Goal: Task Accomplishment & Management: Use online tool/utility

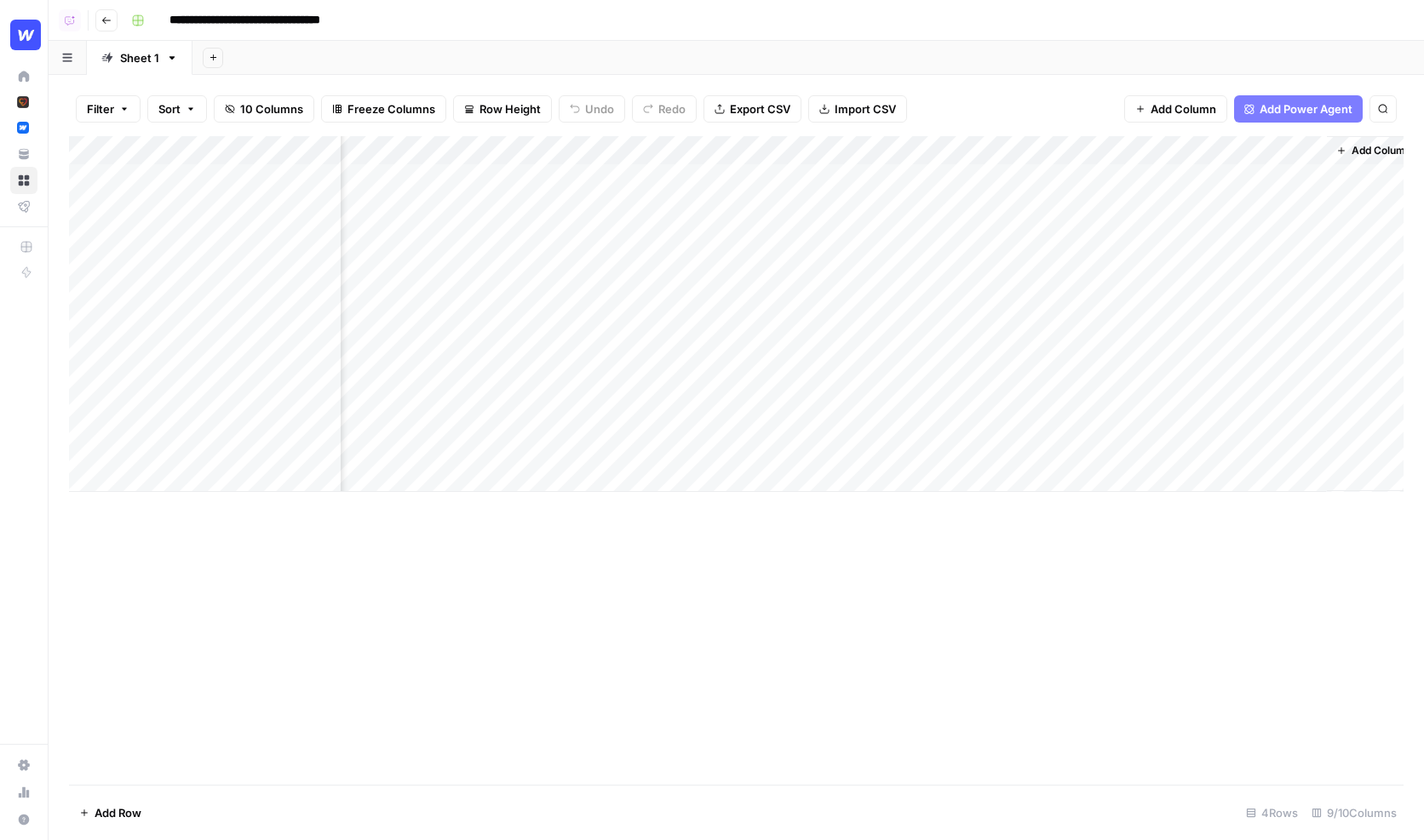
scroll to position [0, 827]
click at [1250, 174] on div "Add Column" at bounding box center [737, 314] width 1335 height 355
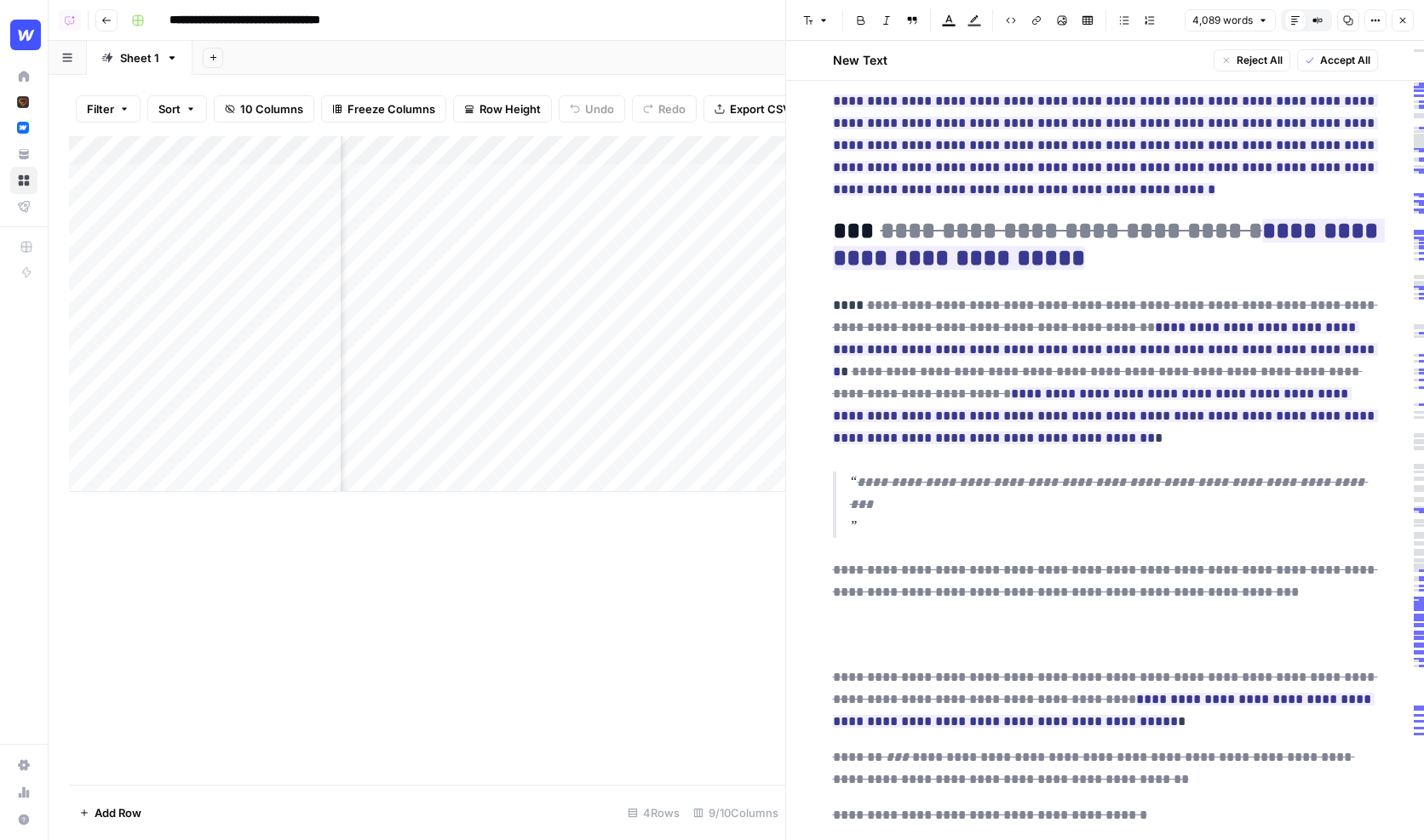
scroll to position [790, 0]
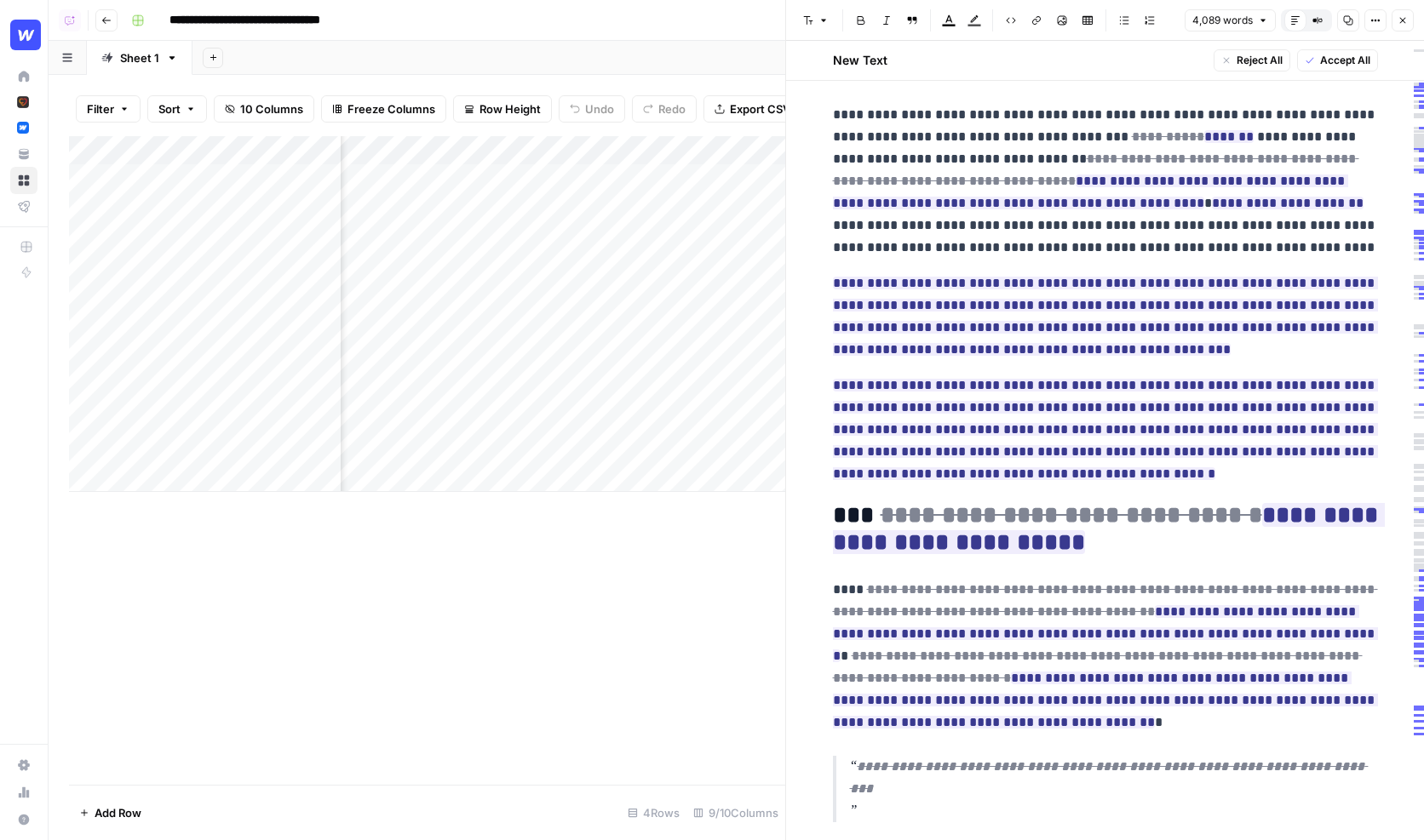
click at [1068, 128] on p "**********" at bounding box center [1105, 181] width 545 height 155
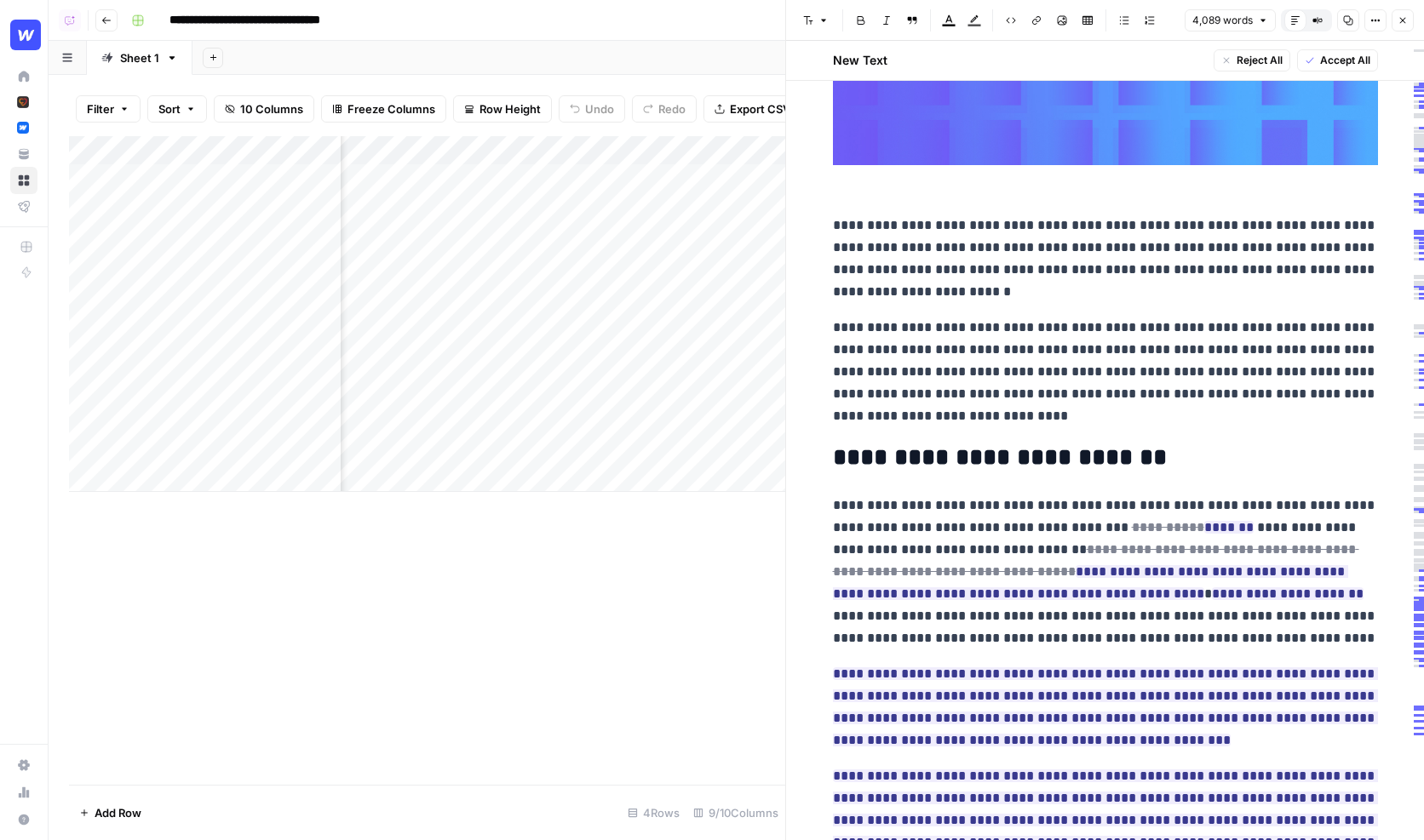
scroll to position [0, 0]
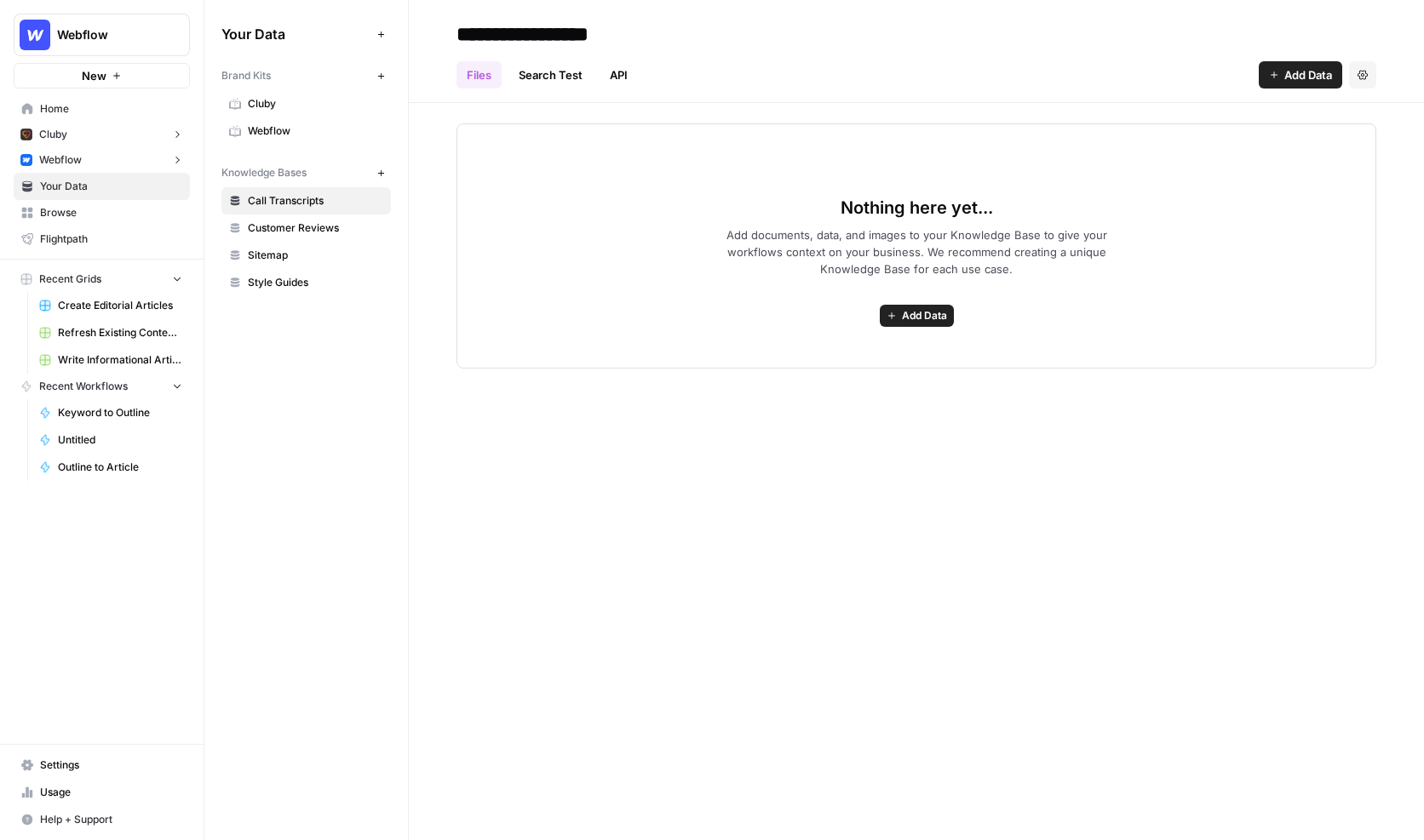
click at [305, 125] on span "Webflow" at bounding box center [316, 131] width 135 height 15
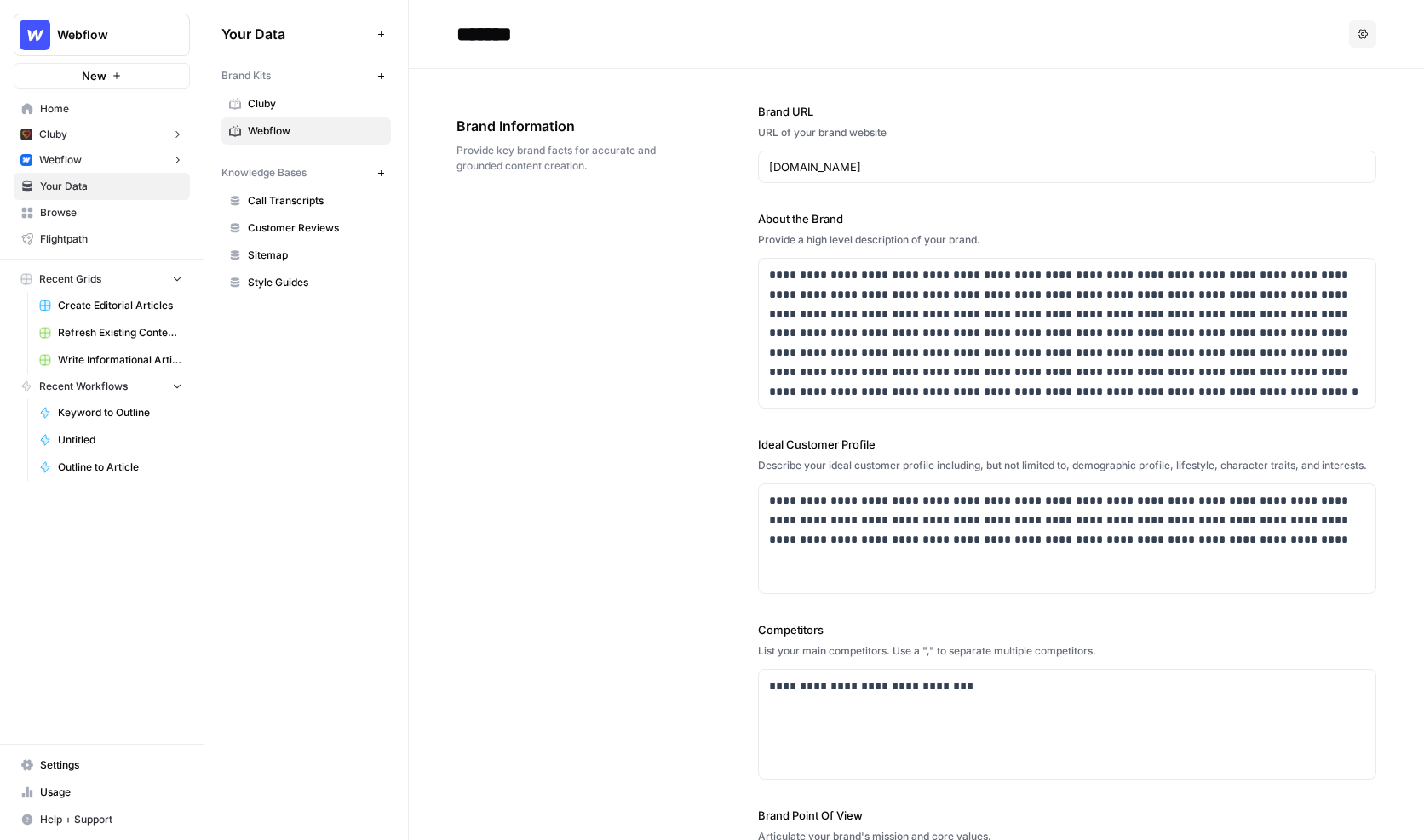
click at [314, 250] on span "Sitemap" at bounding box center [316, 256] width 135 height 15
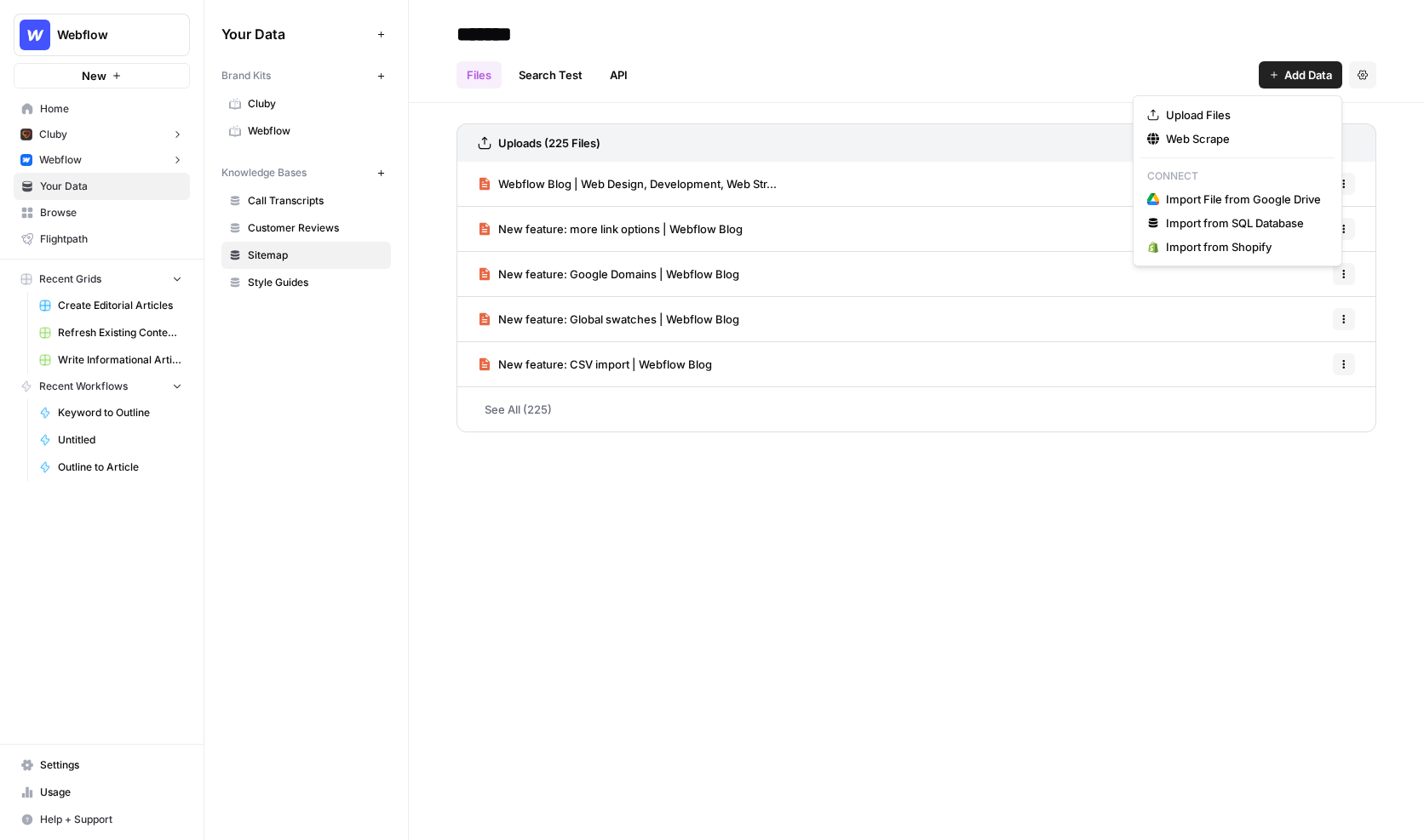
click at [1280, 81] on button "Add Data" at bounding box center [1300, 74] width 84 height 28
click at [746, 119] on div "Uploads (225 Files) Webflow Blog | Web Design, Development, Web Str... Options …" at bounding box center [916, 274] width 1015 height 343
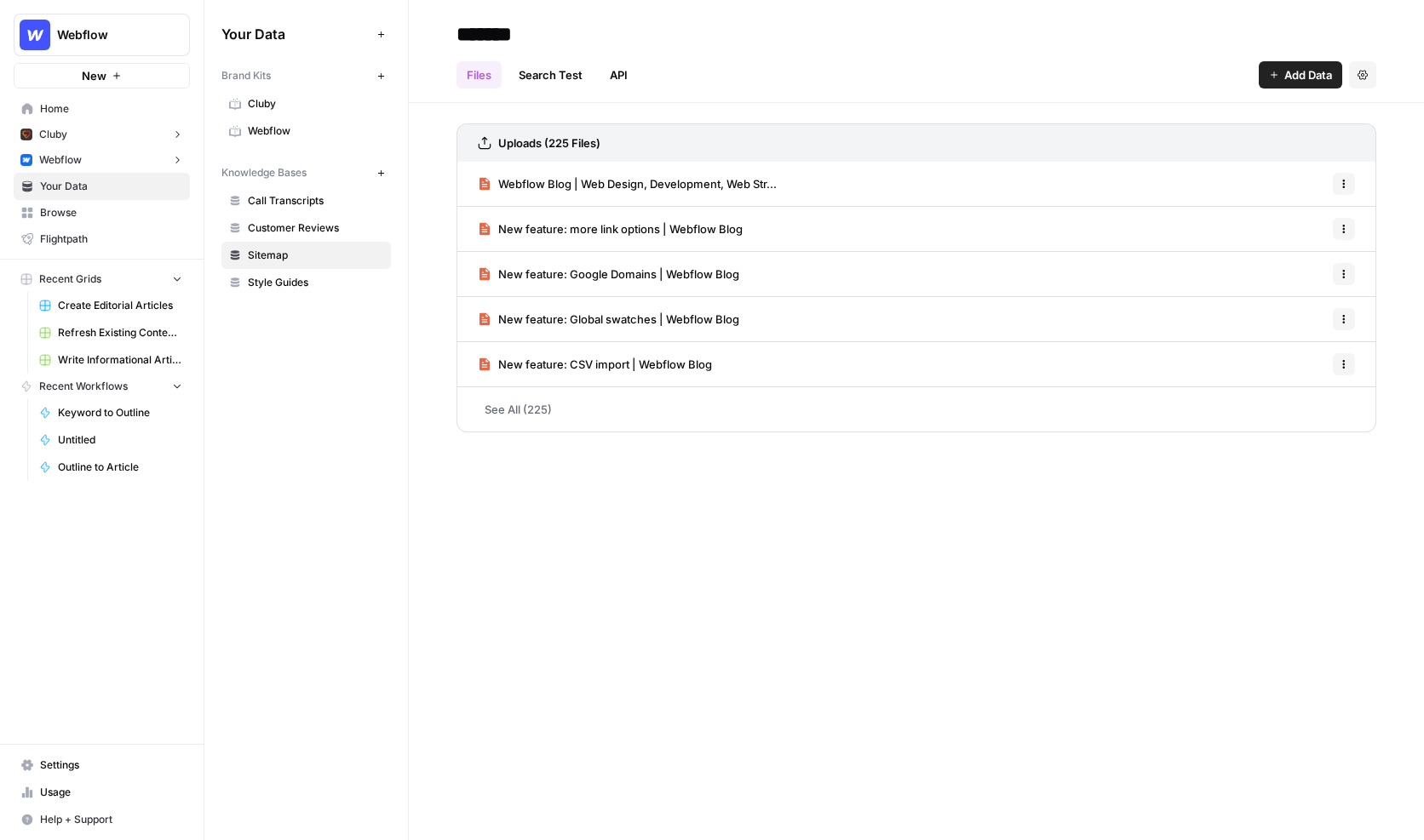
click at [1363, 67] on button "Settings" at bounding box center [1362, 74] width 28 height 28
click at [987, 98] on header "******* Files Search Test API Add Data Settings" at bounding box center [916, 51] width 1015 height 103
click at [419, 228] on div "Uploads (225 Files) Webflow Blog | Web Design, Development, Web Str... Options …" at bounding box center [916, 274] width 1015 height 343
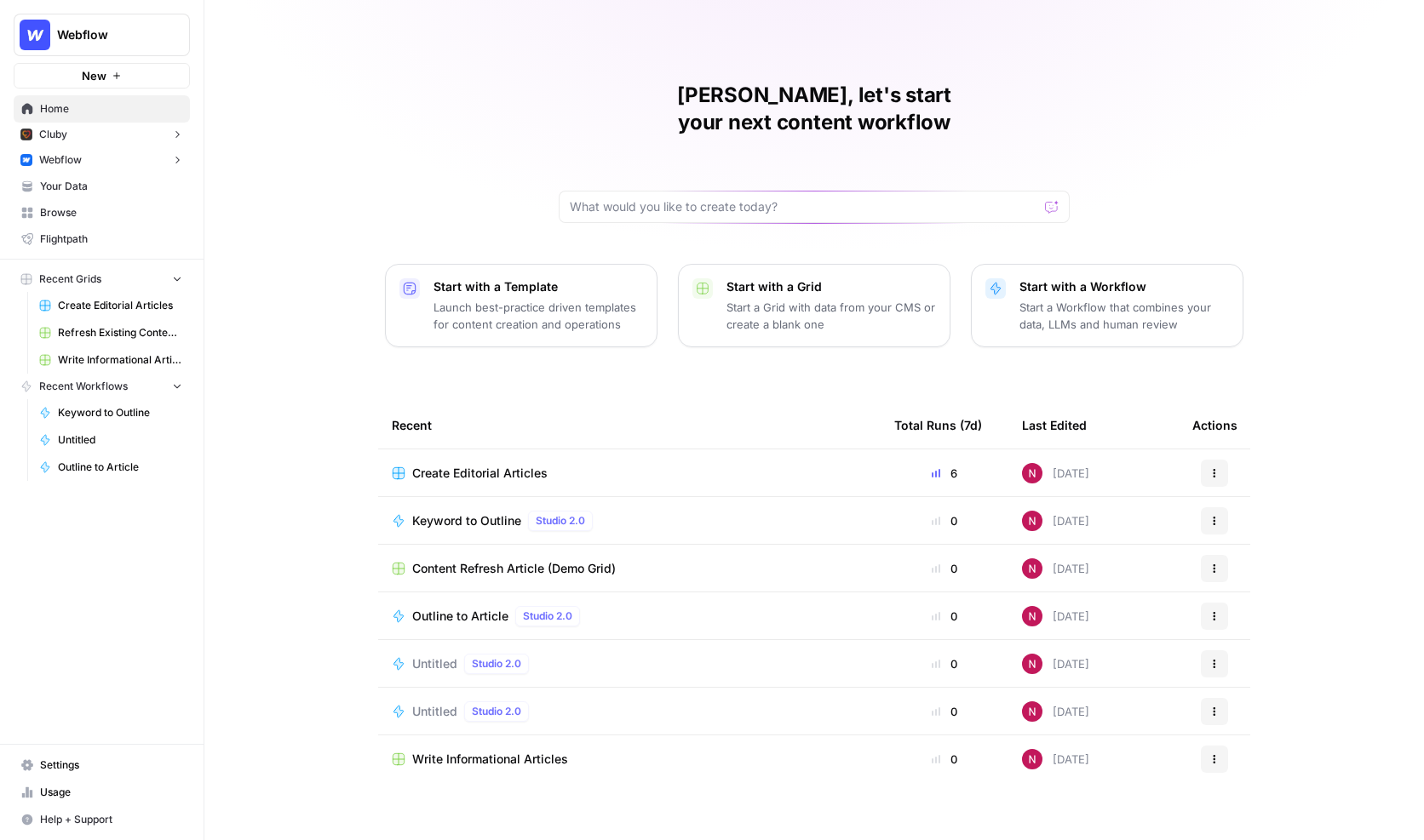
click at [123, 29] on span "Webflow" at bounding box center [108, 35] width 103 height 17
type input "nick's"
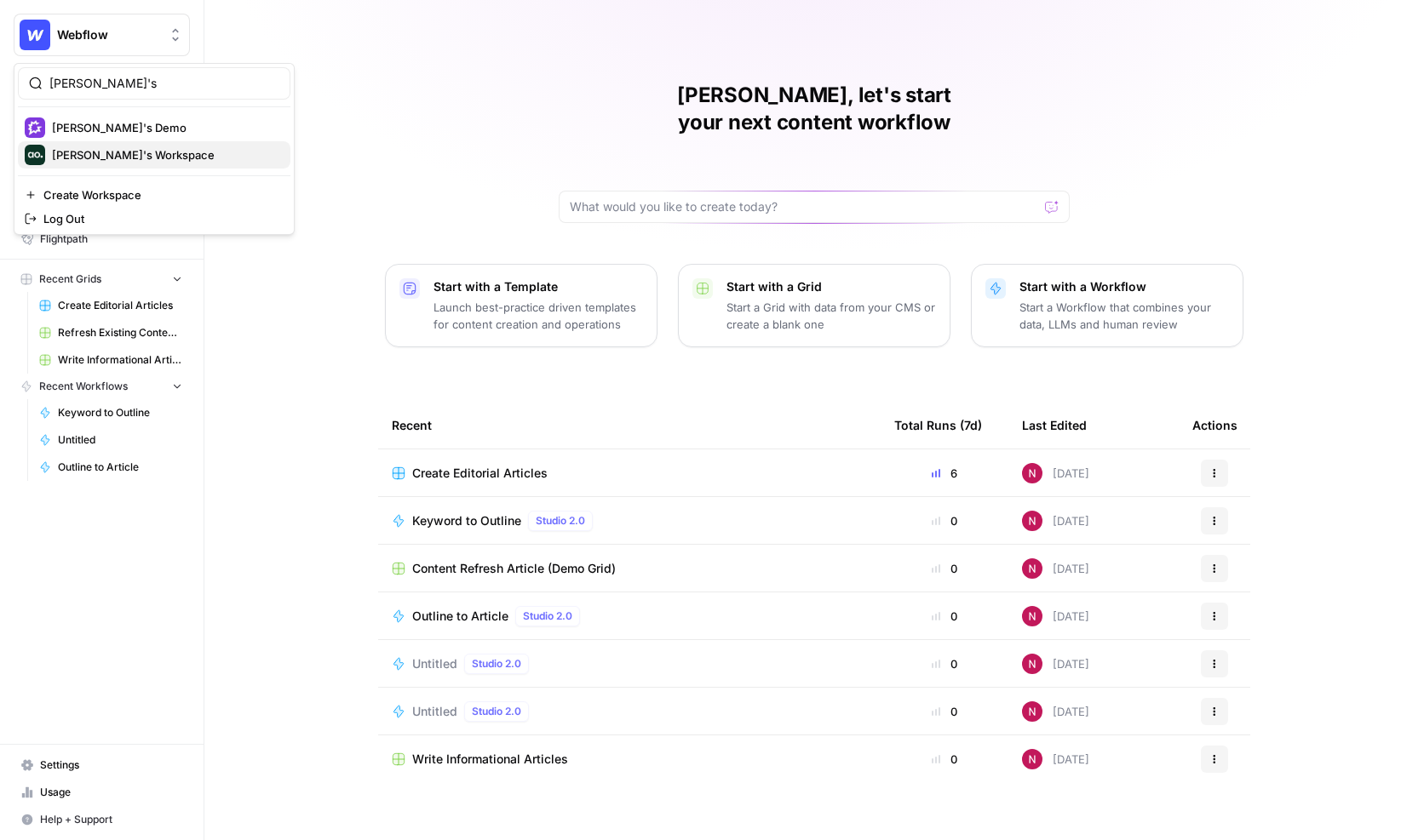
click at [125, 151] on span "Nick's Workspace" at bounding box center [164, 155] width 224 height 17
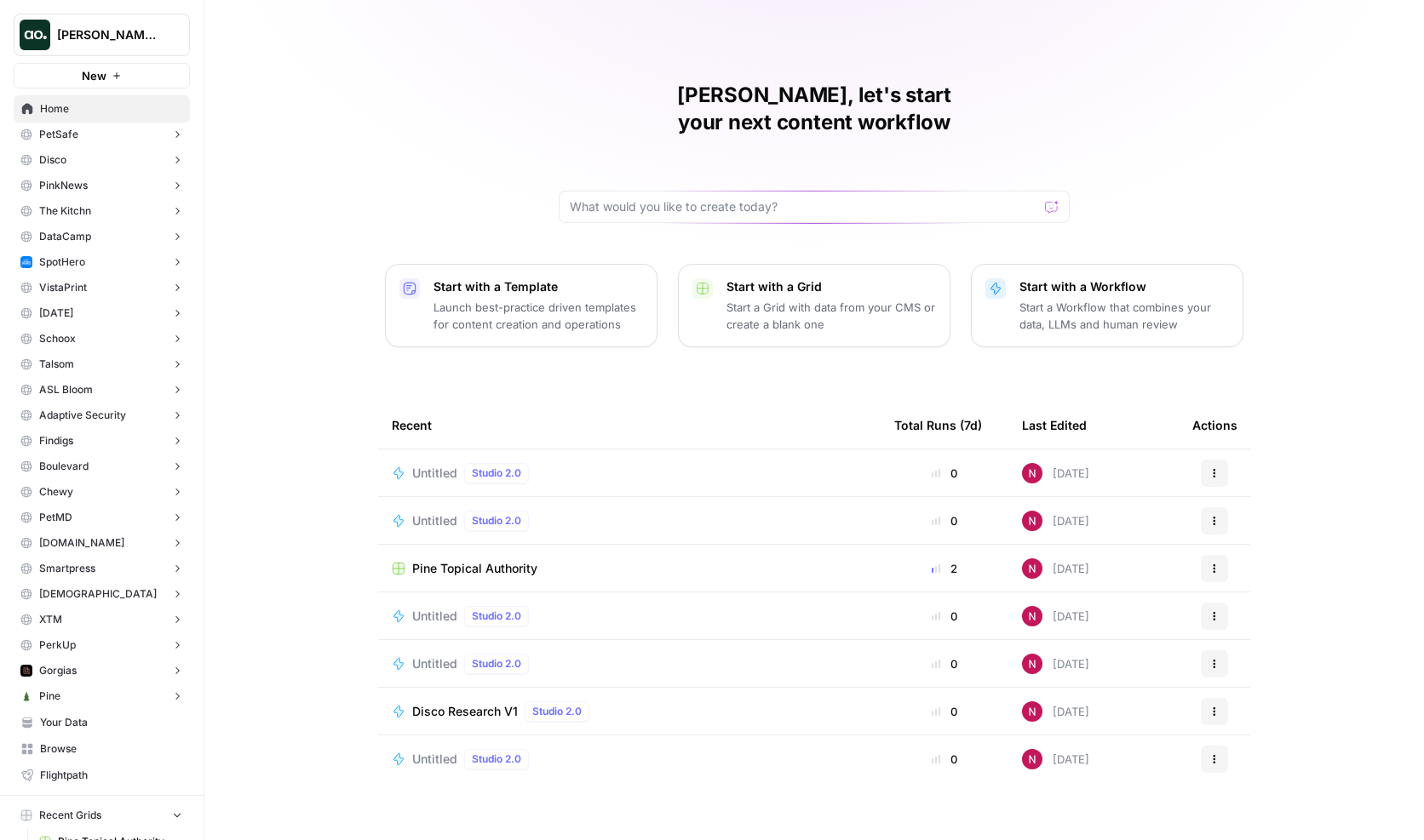
click at [1093, 298] on p "Start a Workflow that combines your data, LLMs and human review" at bounding box center [1124, 315] width 209 height 34
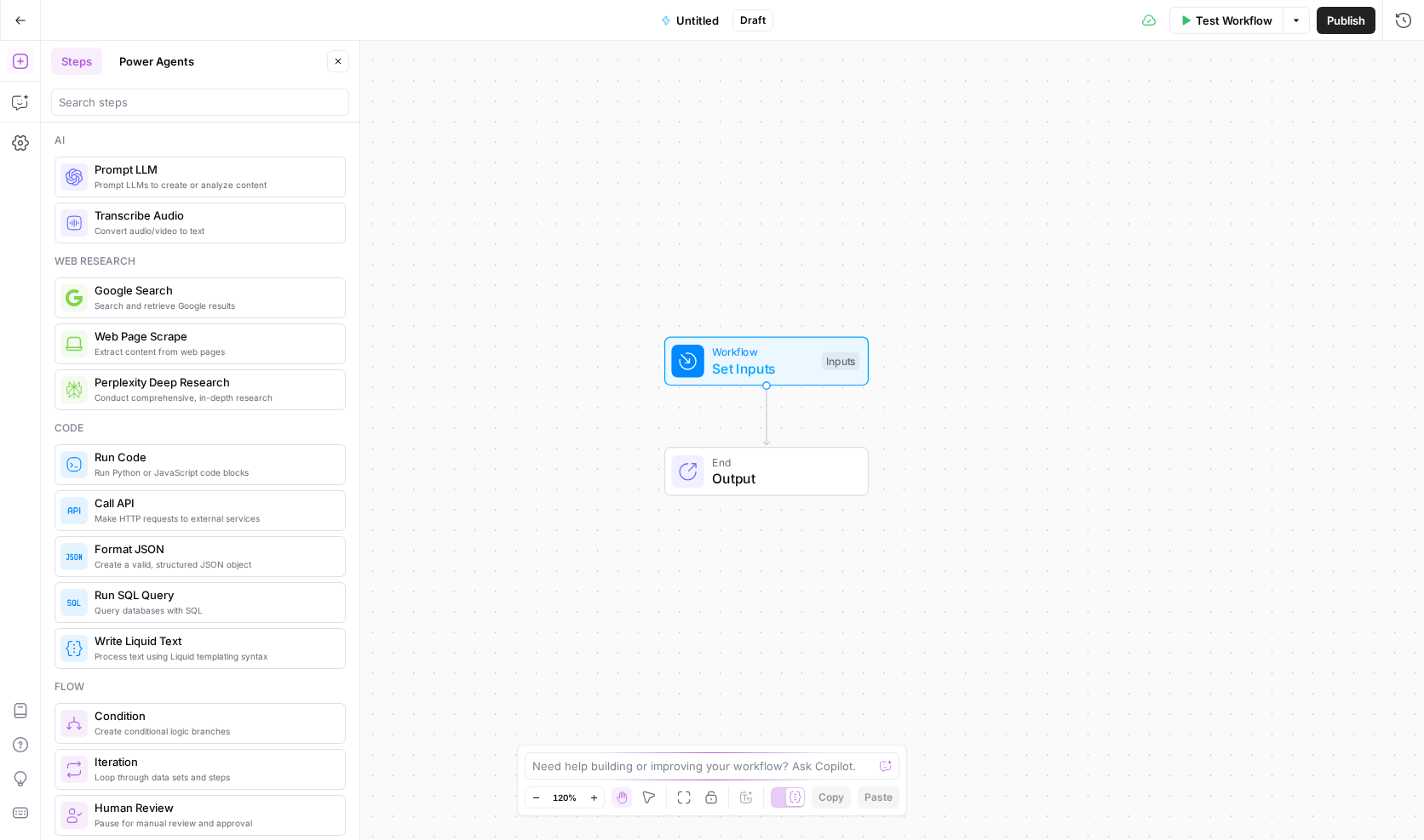
drag, startPoint x: 749, startPoint y: 282, endPoint x: 780, endPoint y: 259, distance: 38.6
click at [781, 259] on div "Workflow Set Inputs Inputs End Output" at bounding box center [732, 440] width 1383 height 799
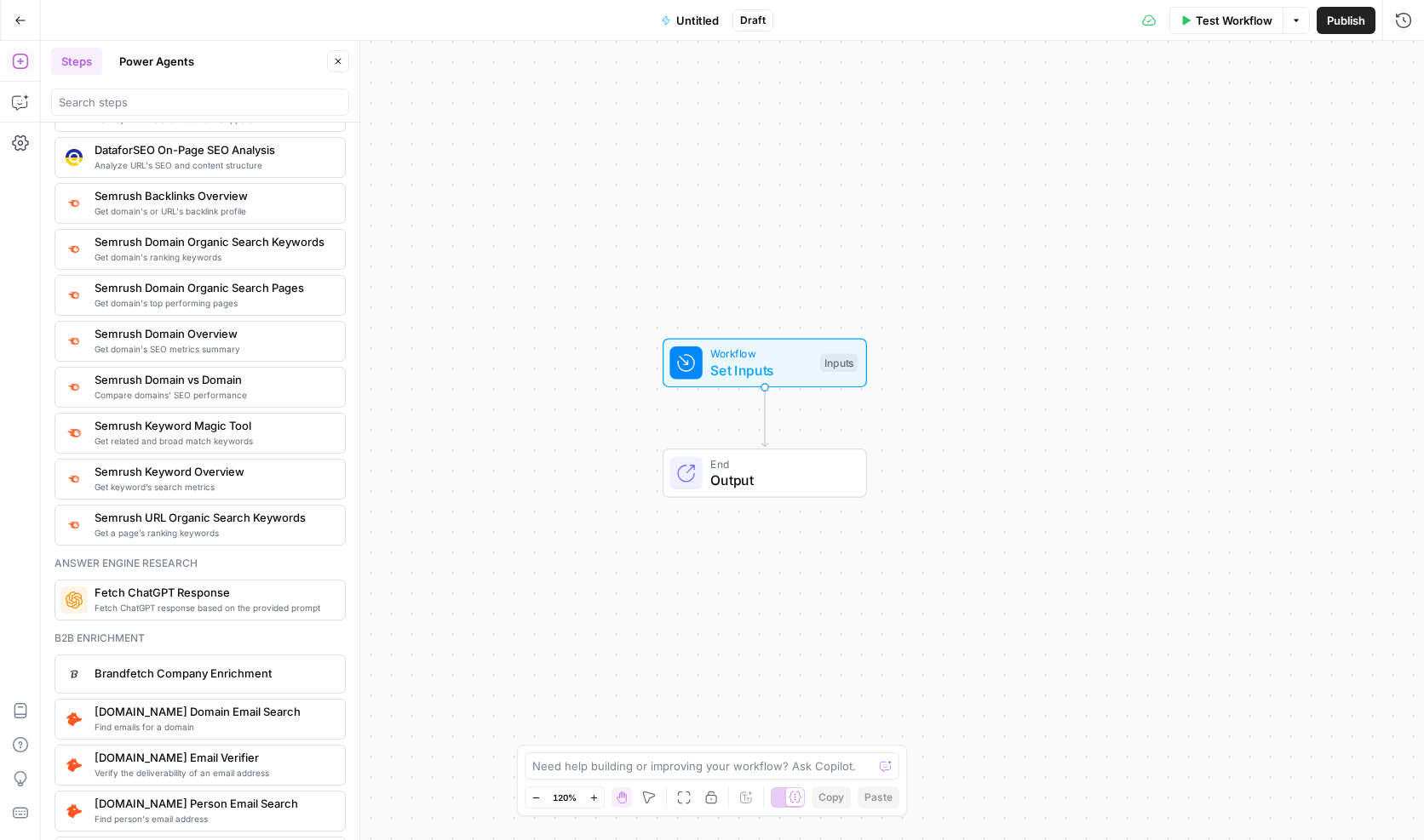
scroll to position [1880, 0]
click at [149, 54] on button "Power Agents" at bounding box center [157, 61] width 95 height 28
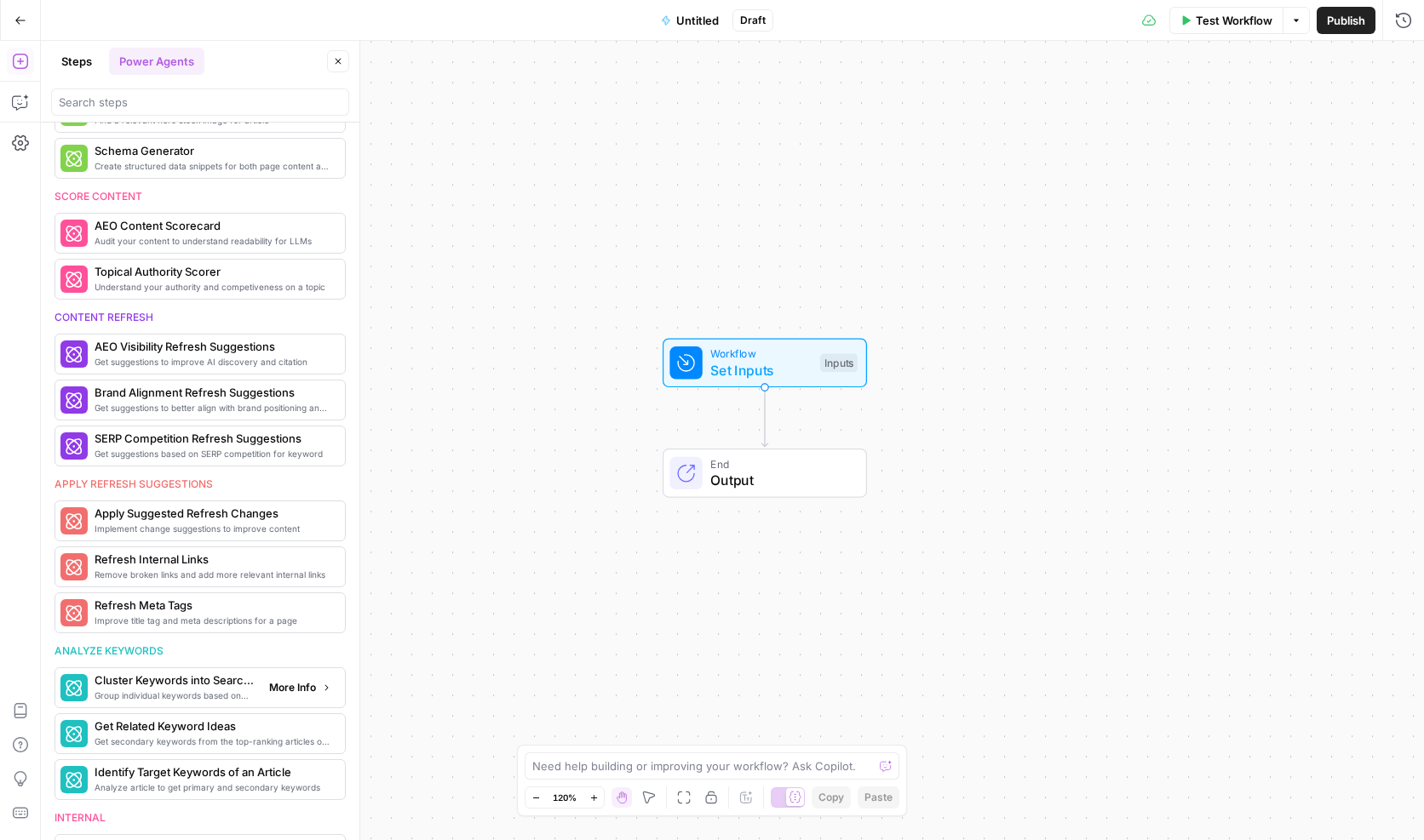
scroll to position [0, 0]
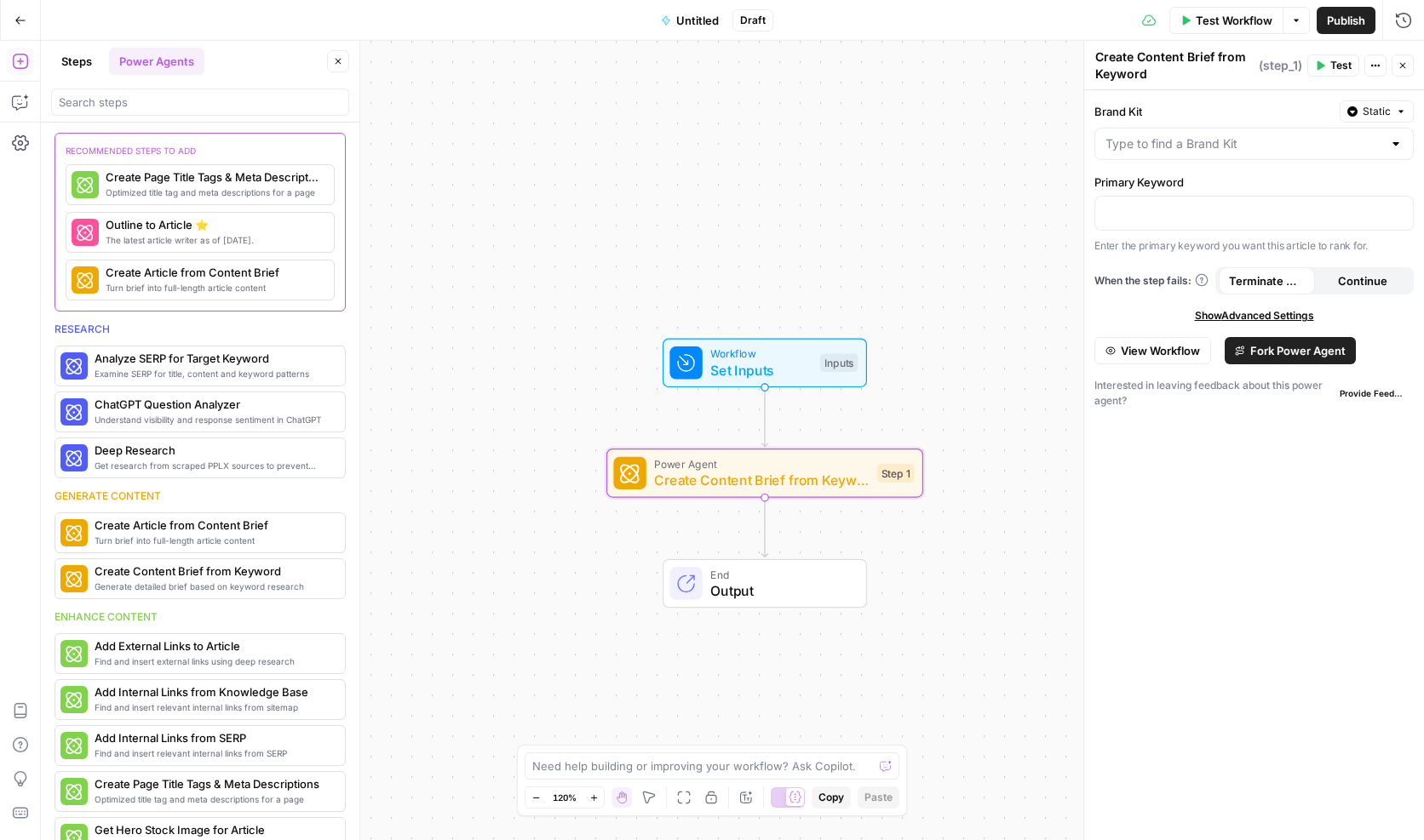
click at [1290, 360] on button "Fork Power Agent" at bounding box center [1290, 351] width 131 height 28
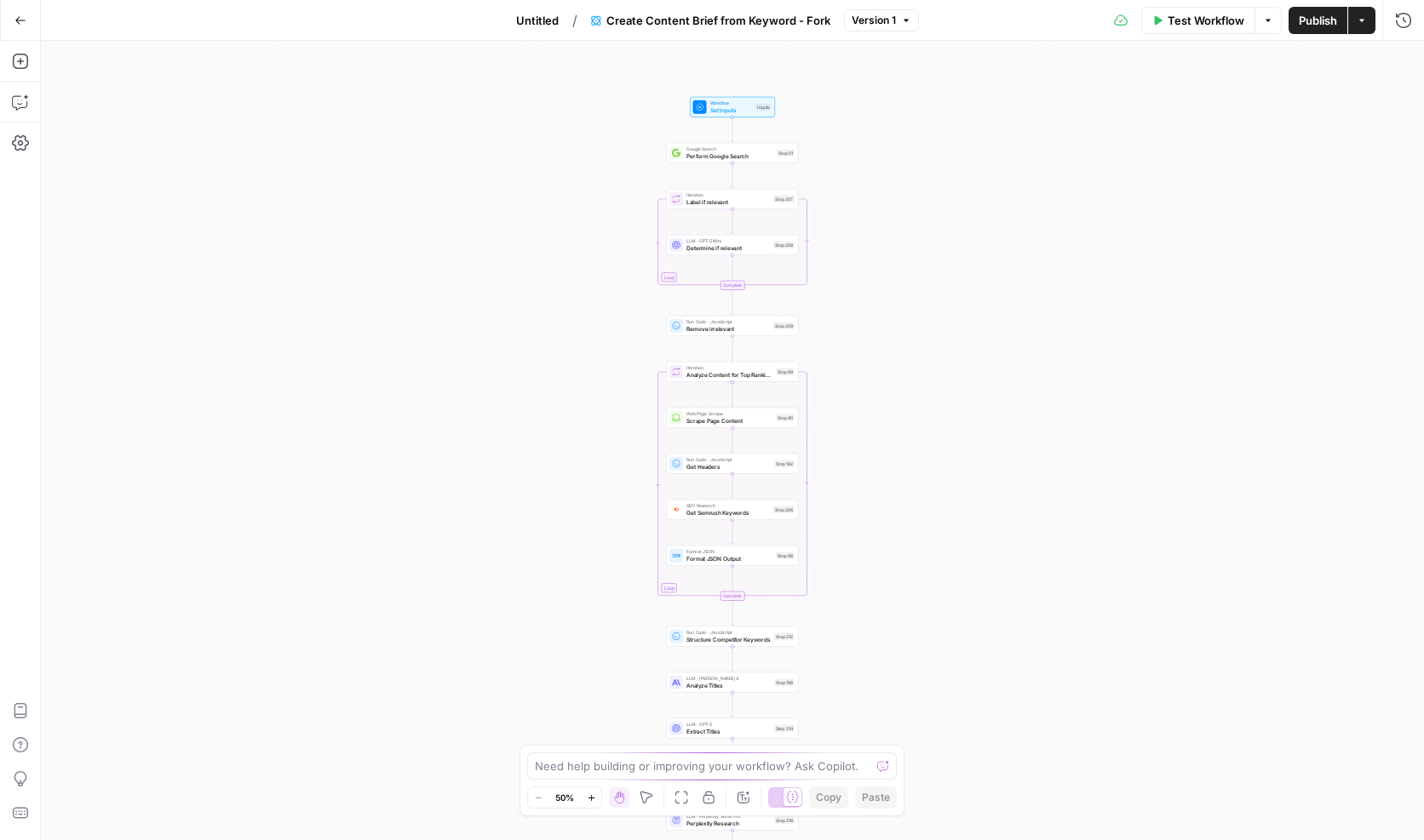
drag, startPoint x: 872, startPoint y: 188, endPoint x: 872, endPoint y: 398, distance: 210.0
click at [872, 398] on div "Workflow Set Inputs Inputs Google Search Perform Google Search Step 51 Loop Ite…" at bounding box center [732, 440] width 1383 height 799
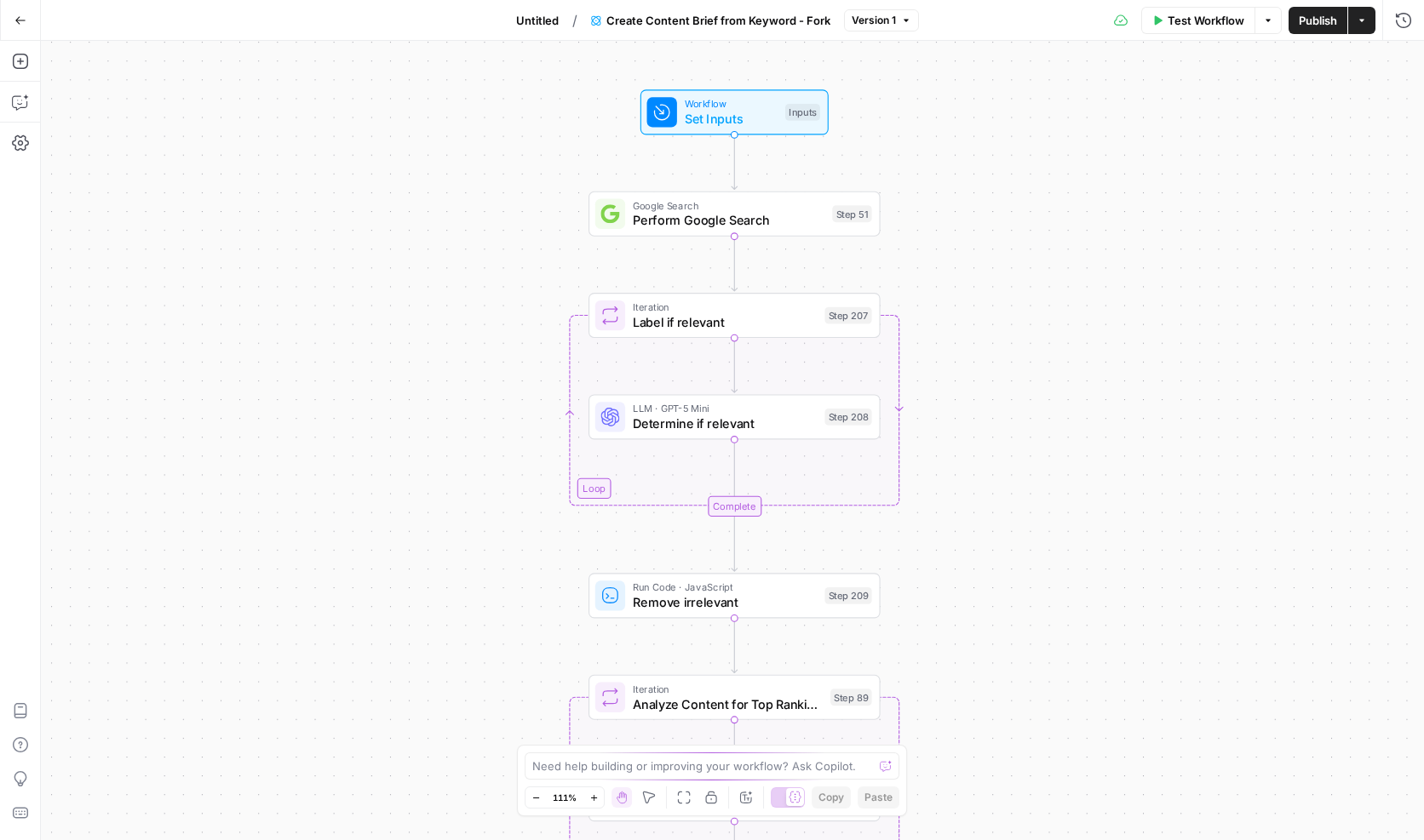
drag, startPoint x: 842, startPoint y: 248, endPoint x: 995, endPoint y: 406, distance: 219.9
click at [995, 406] on div "Workflow Set Inputs Inputs Google Search Perform Google Search Step 51 Loop Ite…" at bounding box center [732, 440] width 1383 height 799
click at [22, 102] on icon "button" at bounding box center [21, 103] width 17 height 17
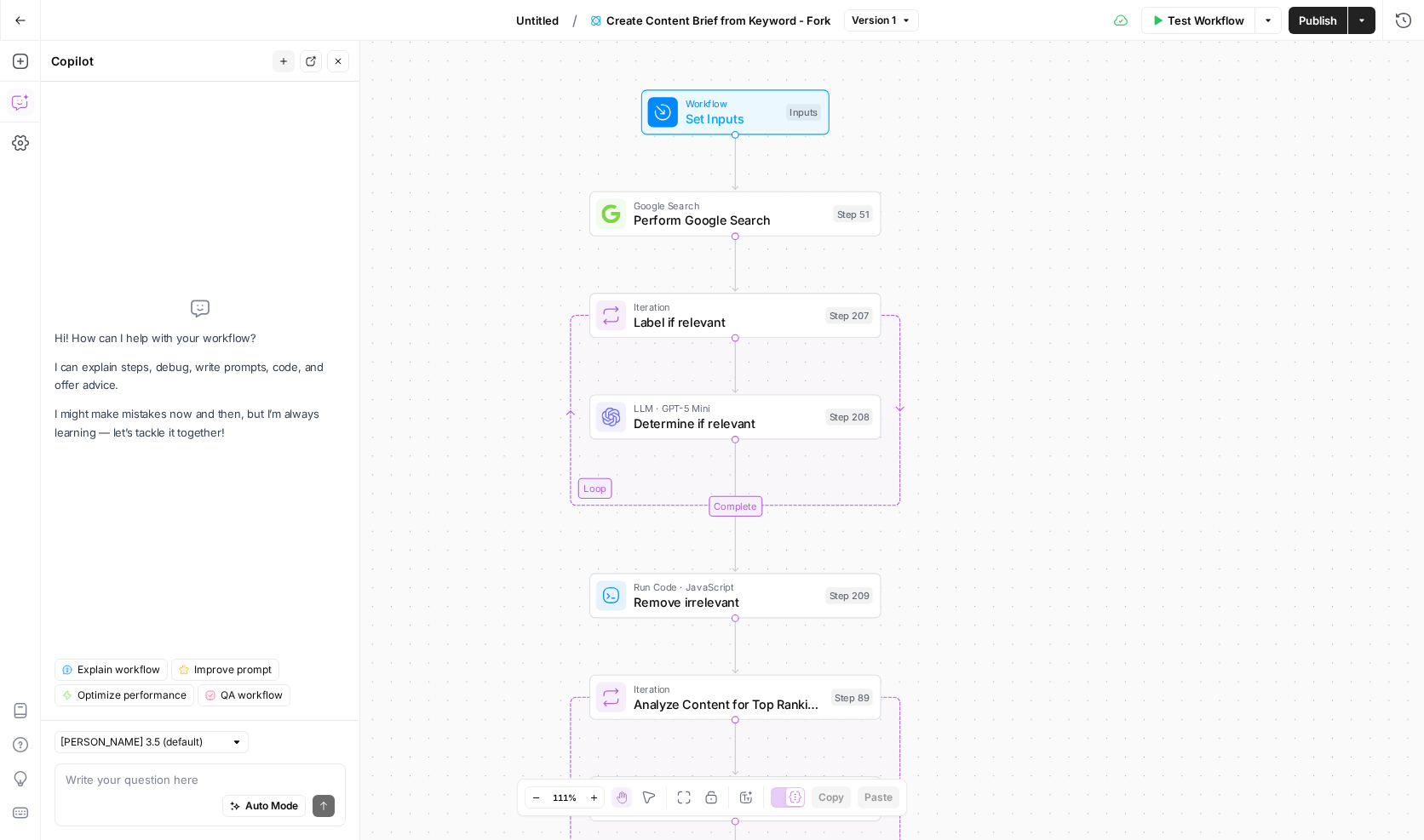
click at [78, 665] on span "Explain workflow" at bounding box center [119, 670] width 83 height 15
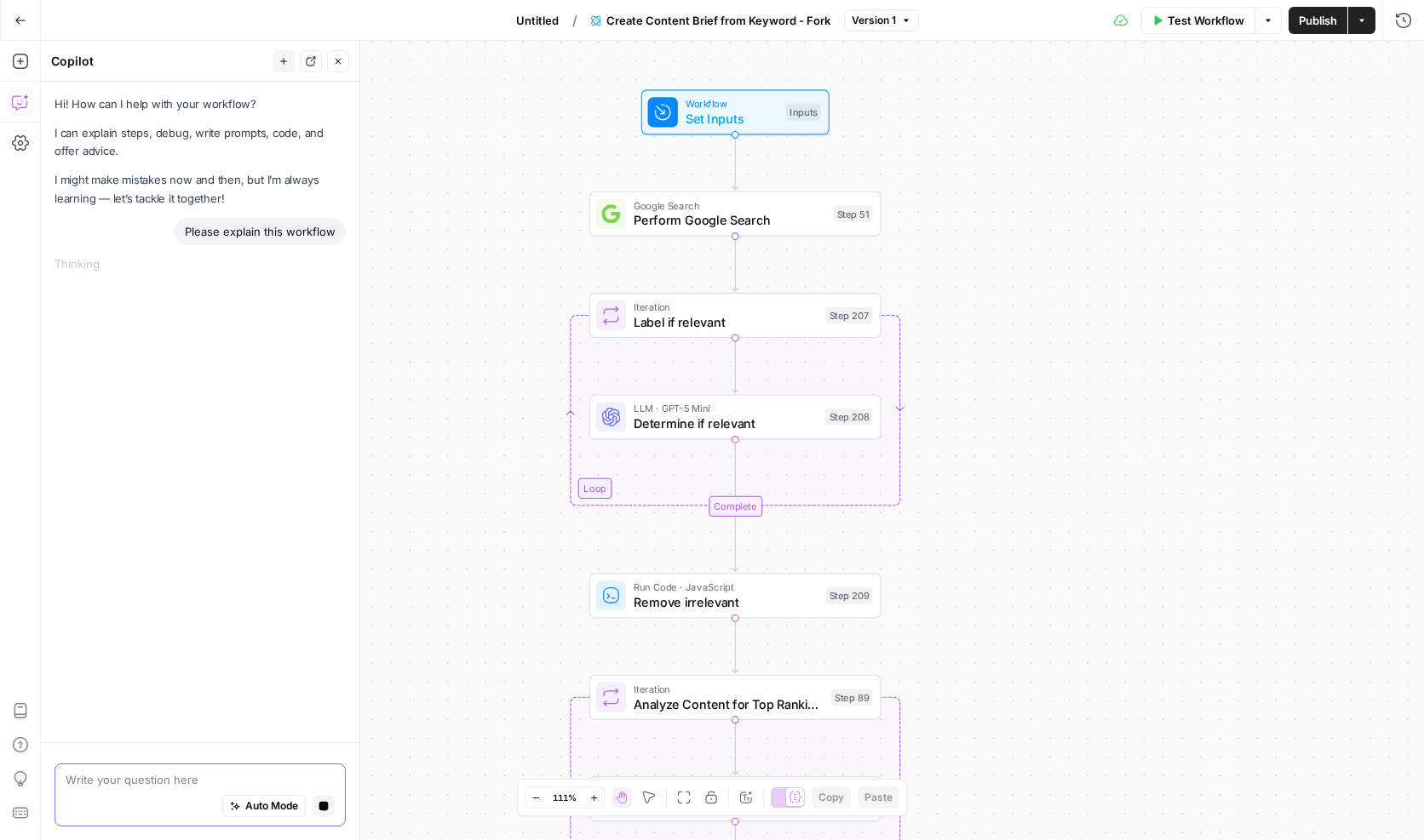
click at [151, 783] on textarea at bounding box center [200, 780] width 269 height 17
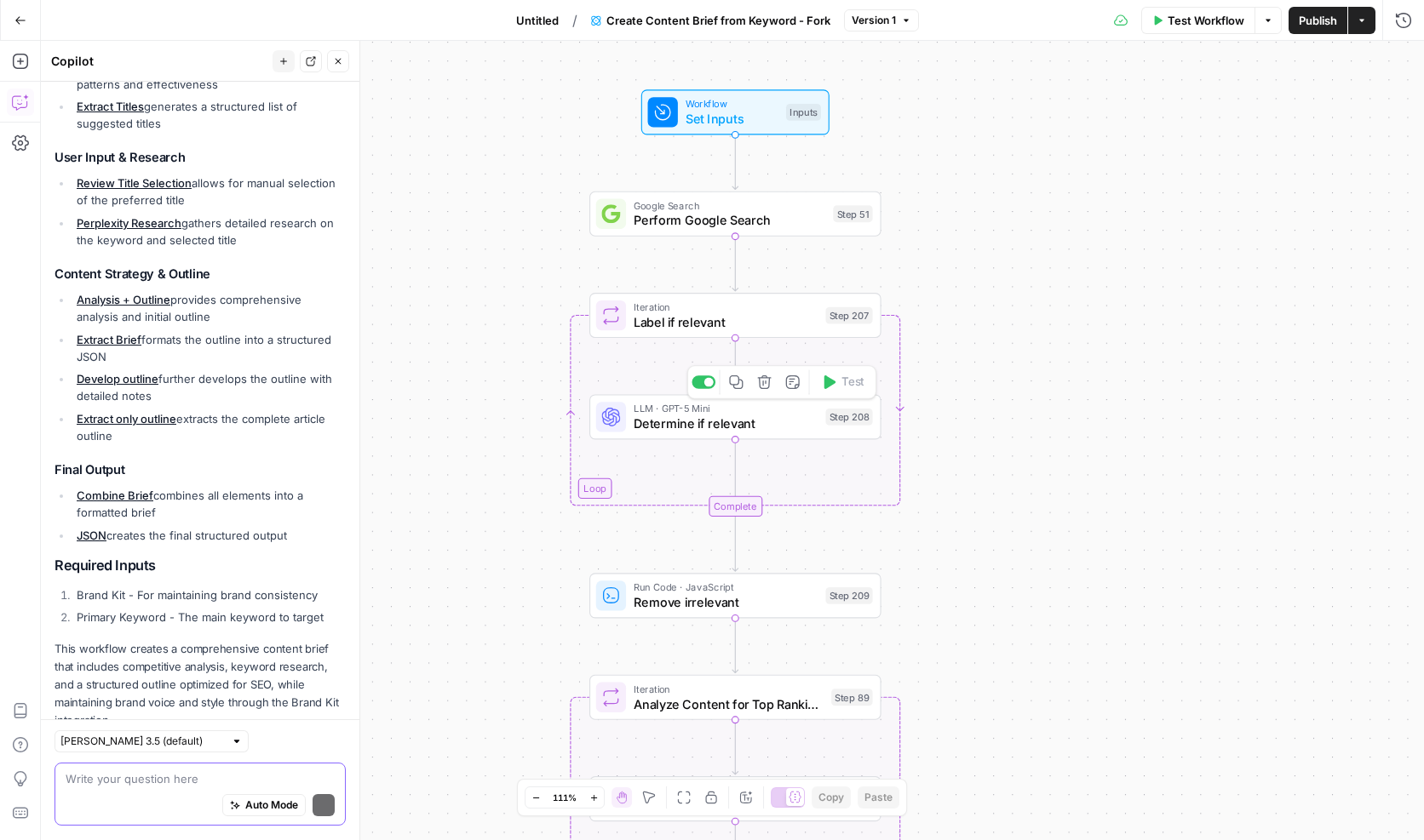
scroll to position [912, 0]
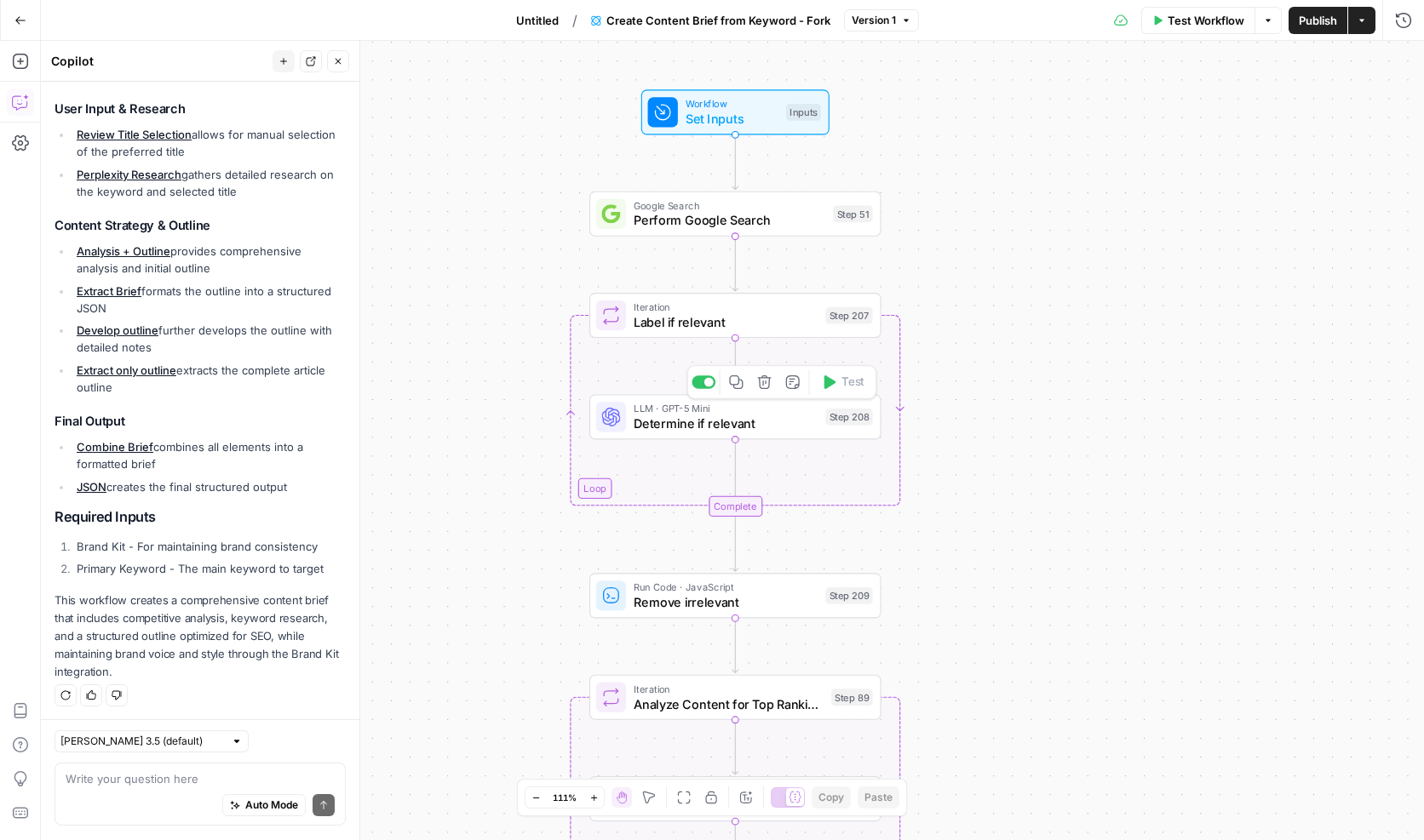
click at [720, 422] on span "Determine if relevant" at bounding box center [725, 424] width 184 height 19
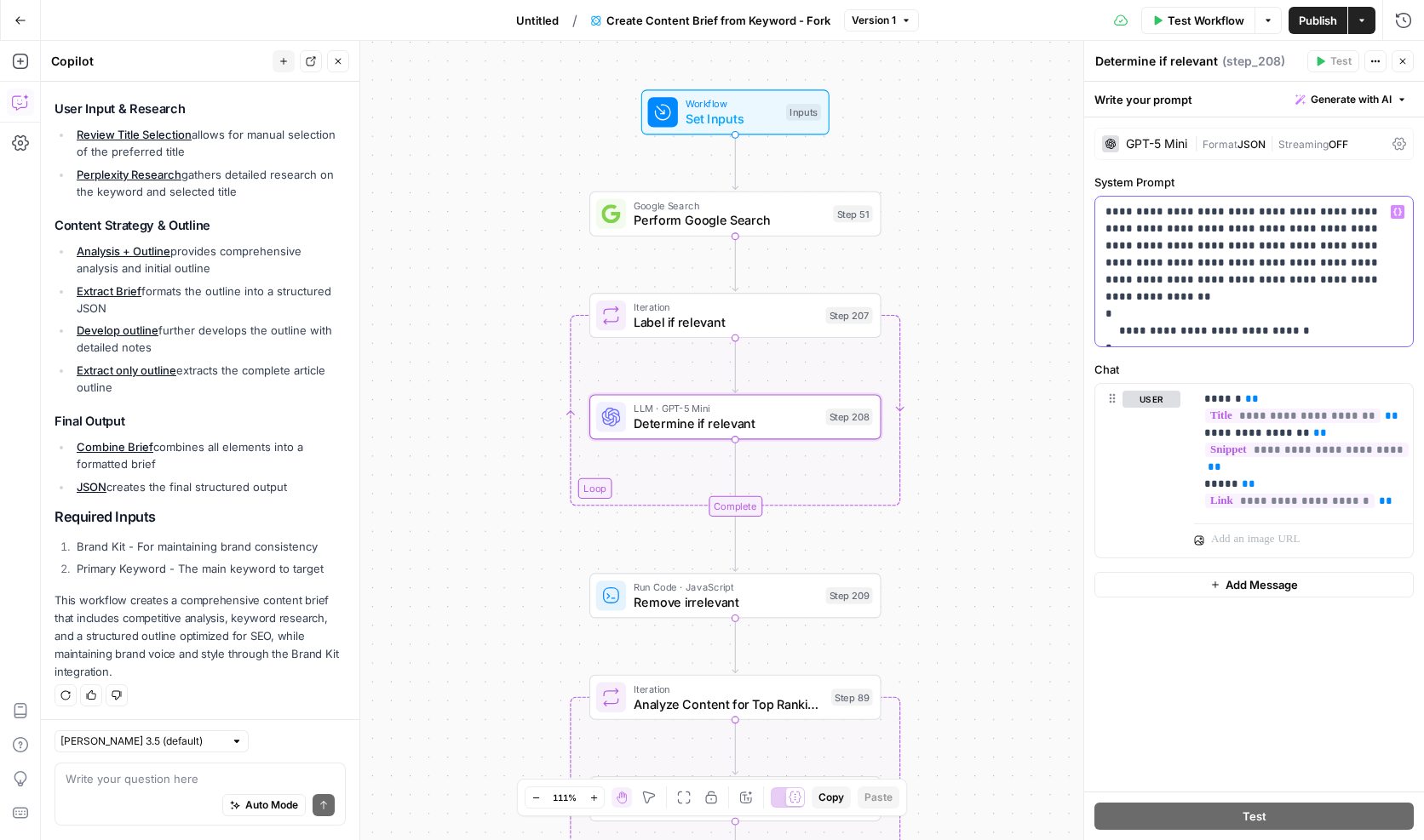
click at [1349, 211] on p "**********" at bounding box center [1254, 271] width 298 height 136
click at [1151, 230] on p "**********" at bounding box center [1254, 271] width 298 height 136
click at [1193, 229] on p "**********" at bounding box center [1254, 271] width 298 height 136
click at [1272, 228] on p "**********" at bounding box center [1254, 271] width 298 height 136
click at [1165, 246] on p "**********" at bounding box center [1254, 271] width 298 height 136
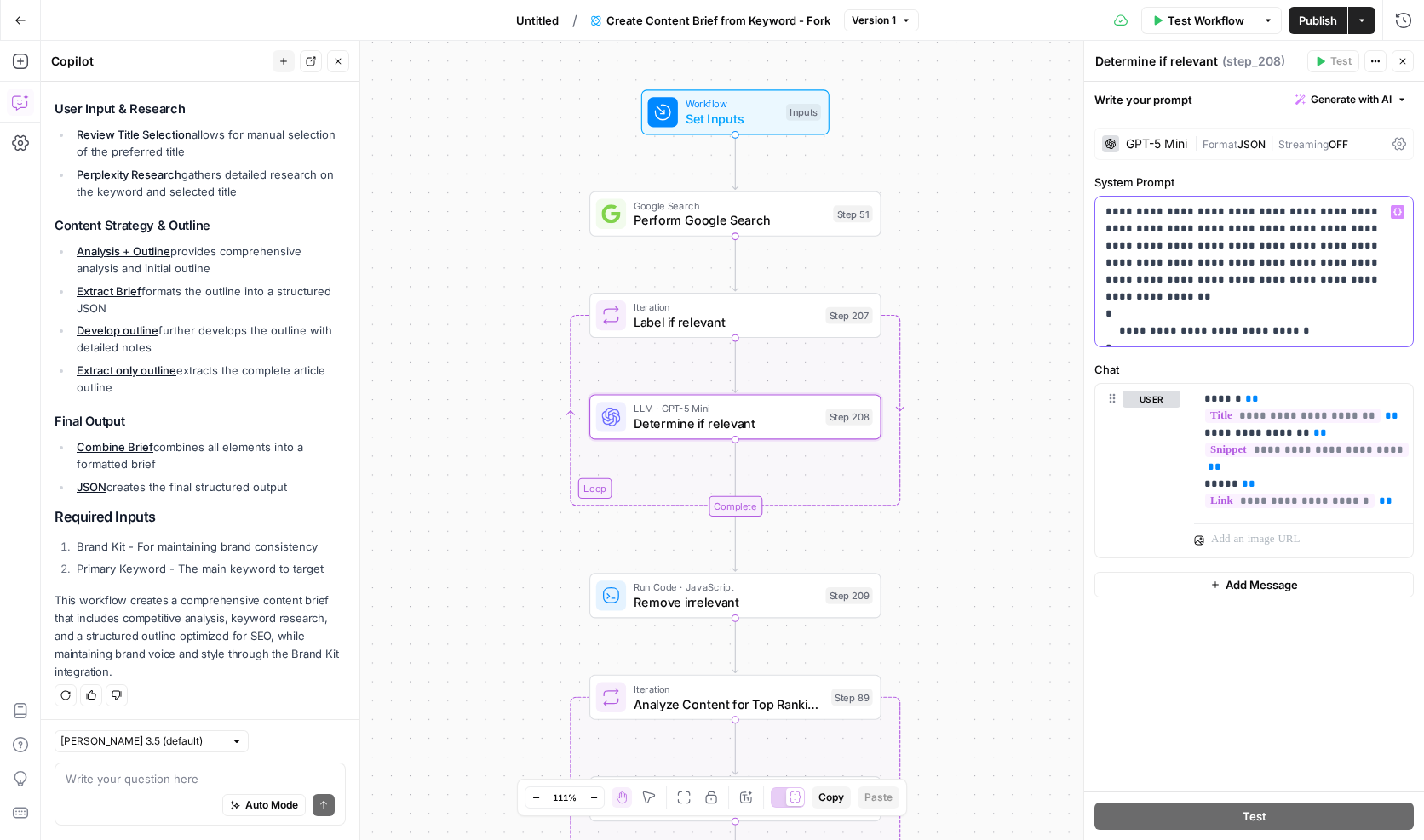
click at [1245, 300] on p "**********" at bounding box center [1254, 271] width 298 height 136
click at [1405, 62] on icon "button" at bounding box center [1402, 61] width 10 height 10
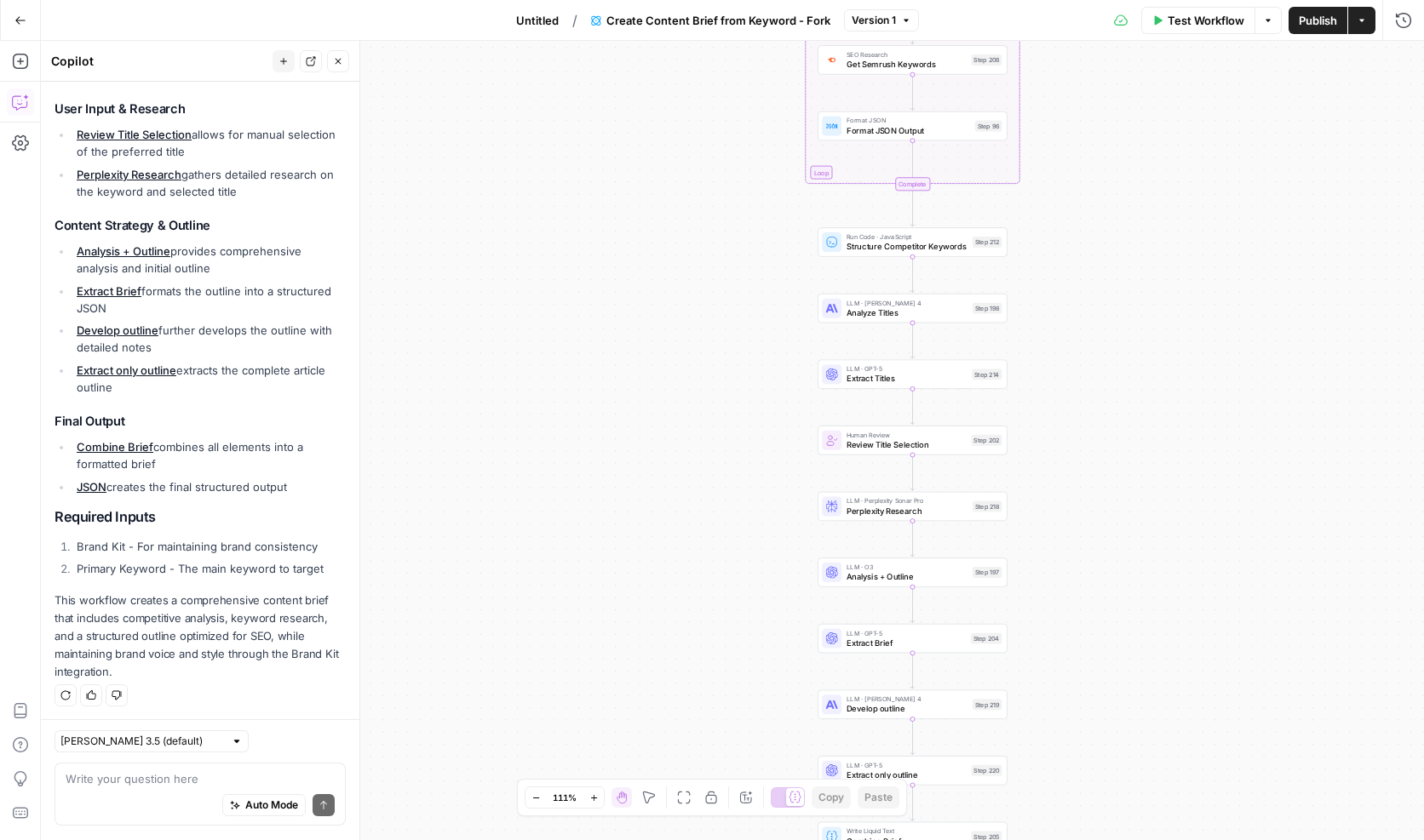
click at [20, 19] on icon "button" at bounding box center [20, 20] width 12 height 12
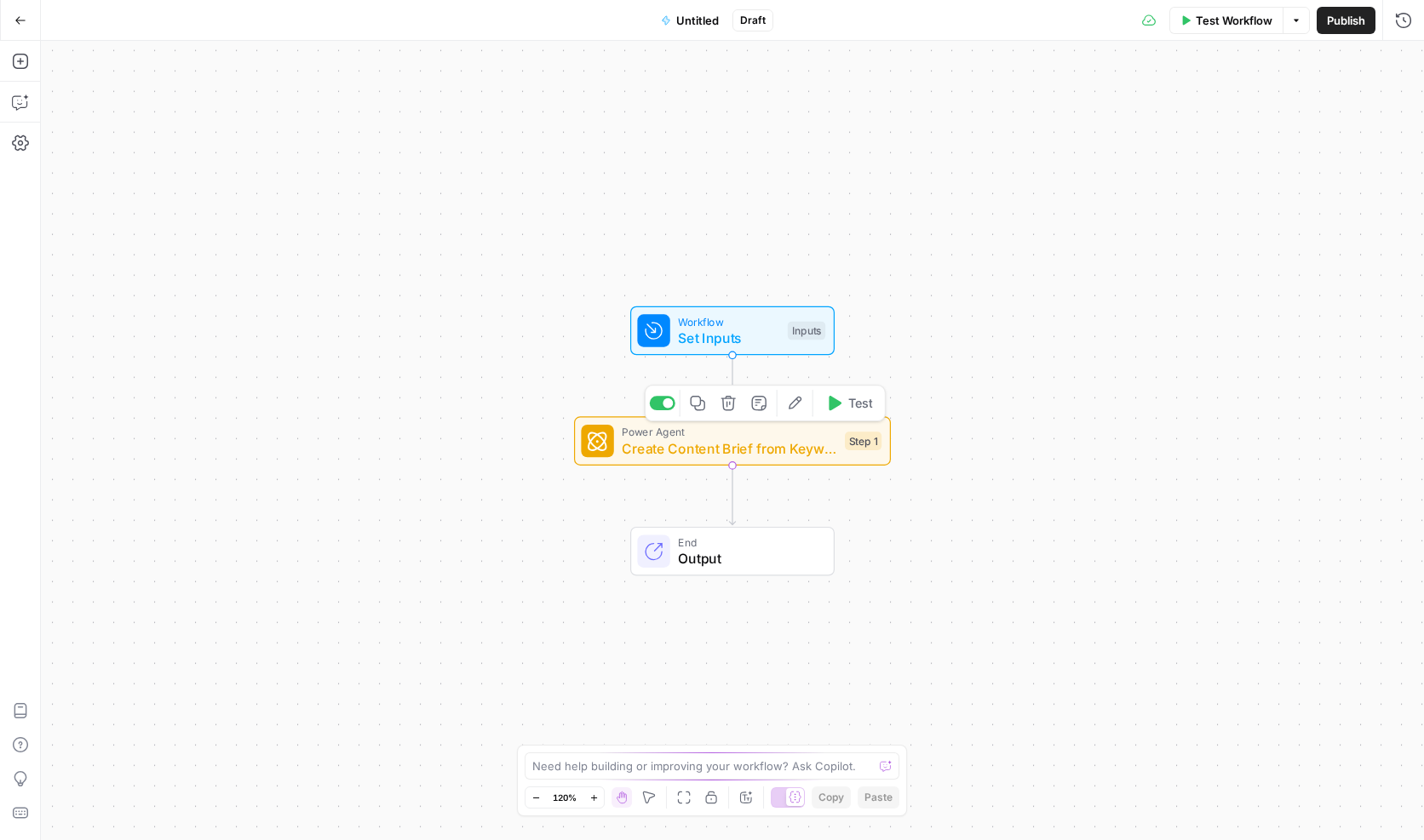
click at [736, 411] on icon "button" at bounding box center [728, 403] width 16 height 16
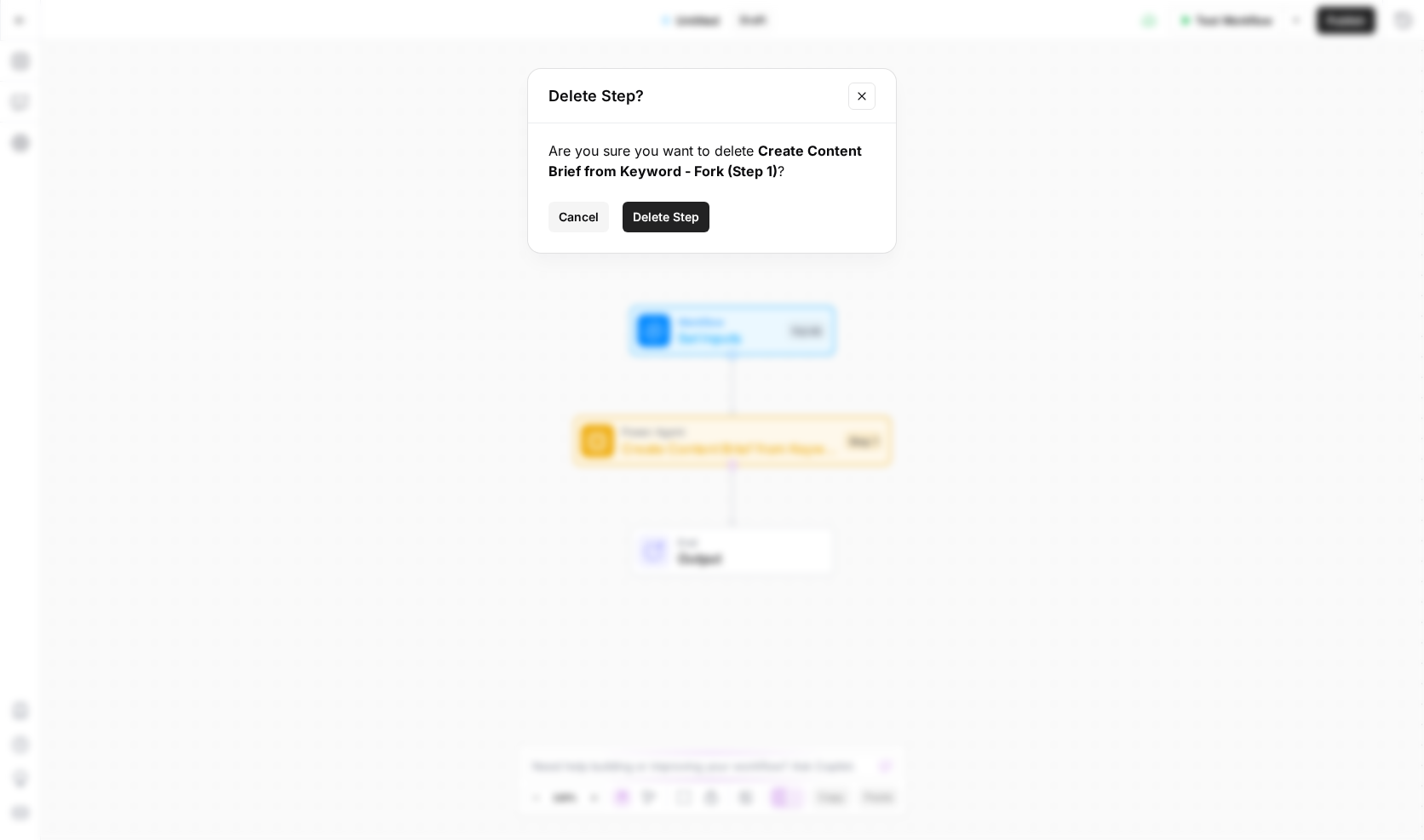
click at [668, 211] on span "Delete Step" at bounding box center [666, 217] width 67 height 17
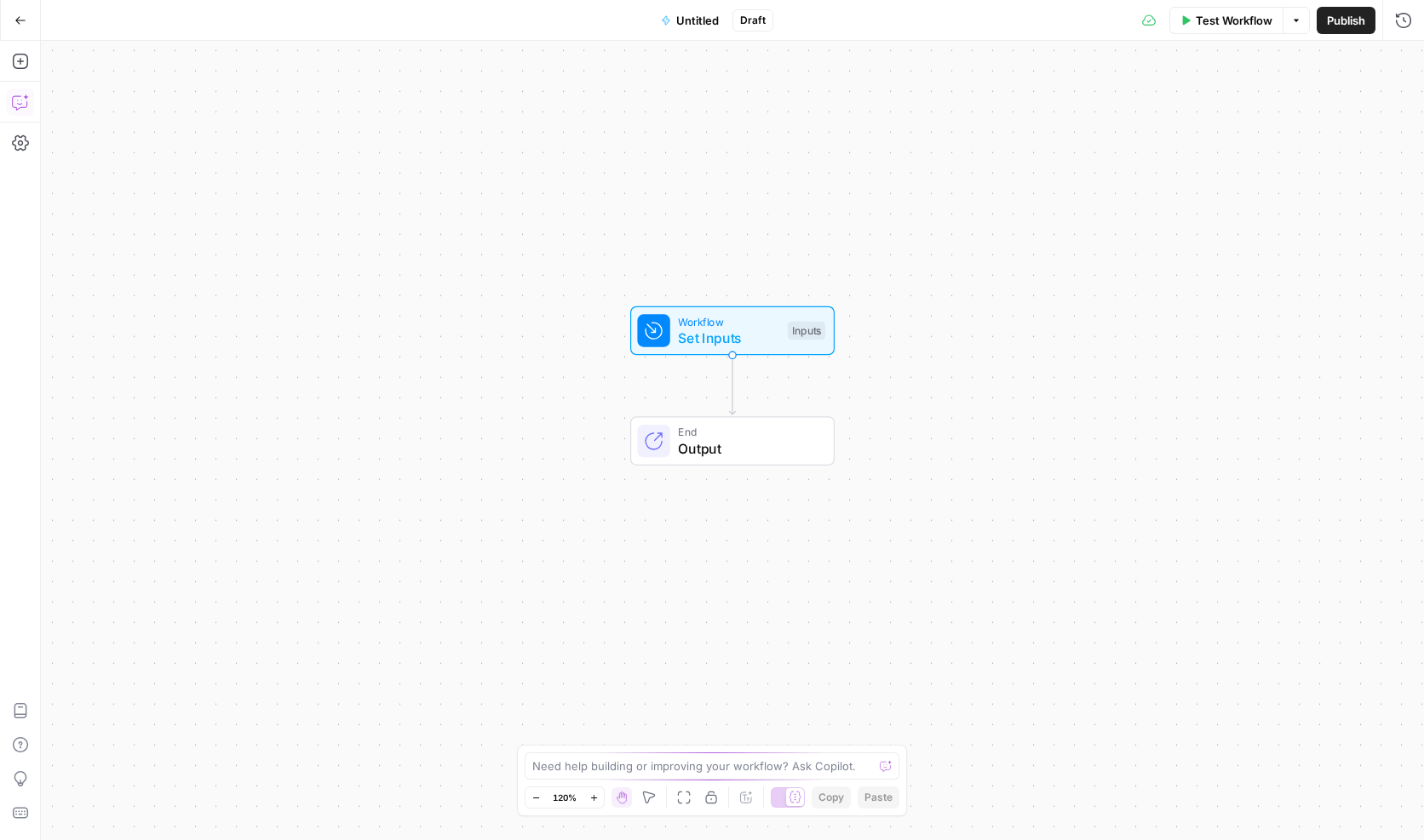
click at [22, 98] on icon "button" at bounding box center [21, 103] width 17 height 17
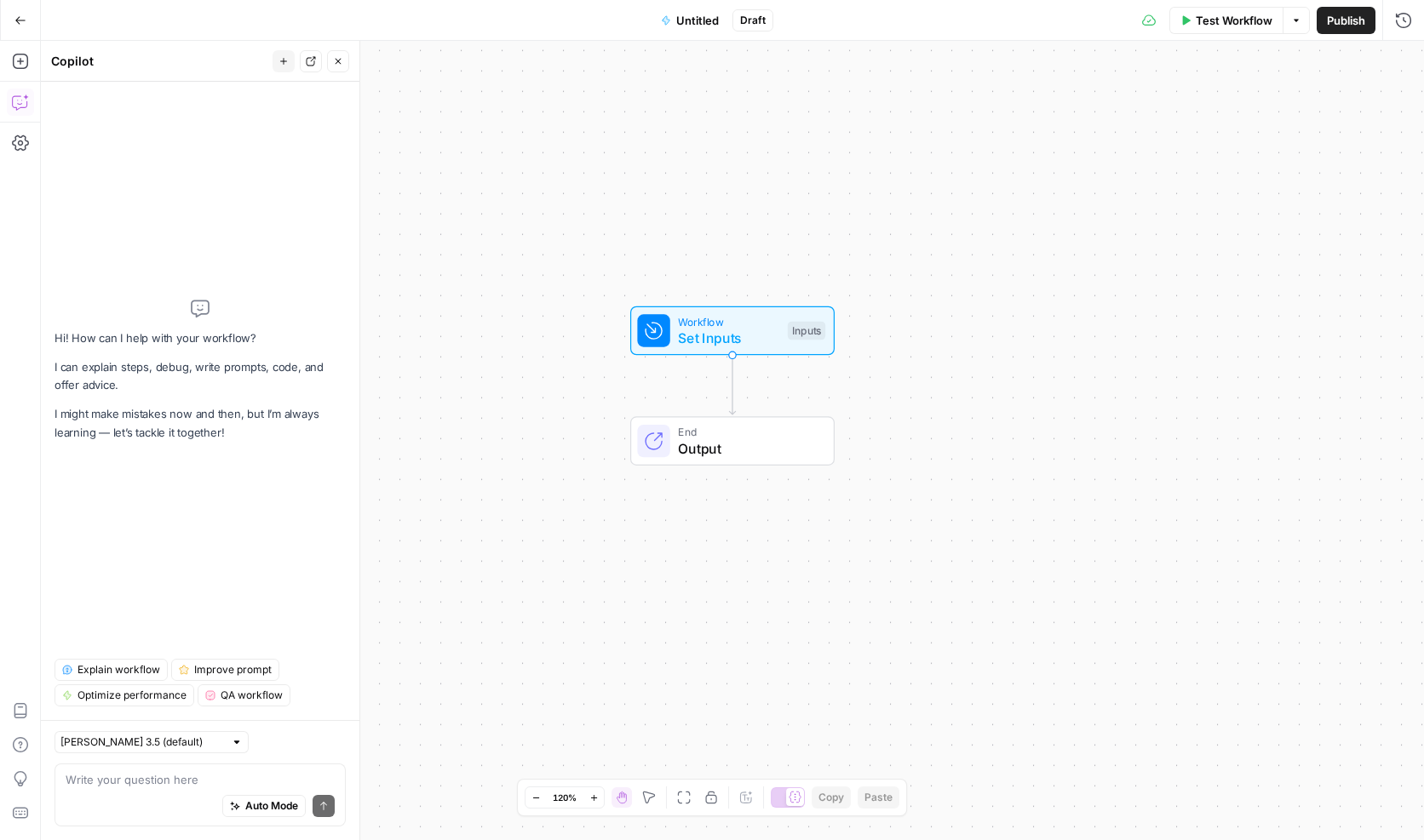
click at [168, 778] on textarea at bounding box center [200, 780] width 269 height 17
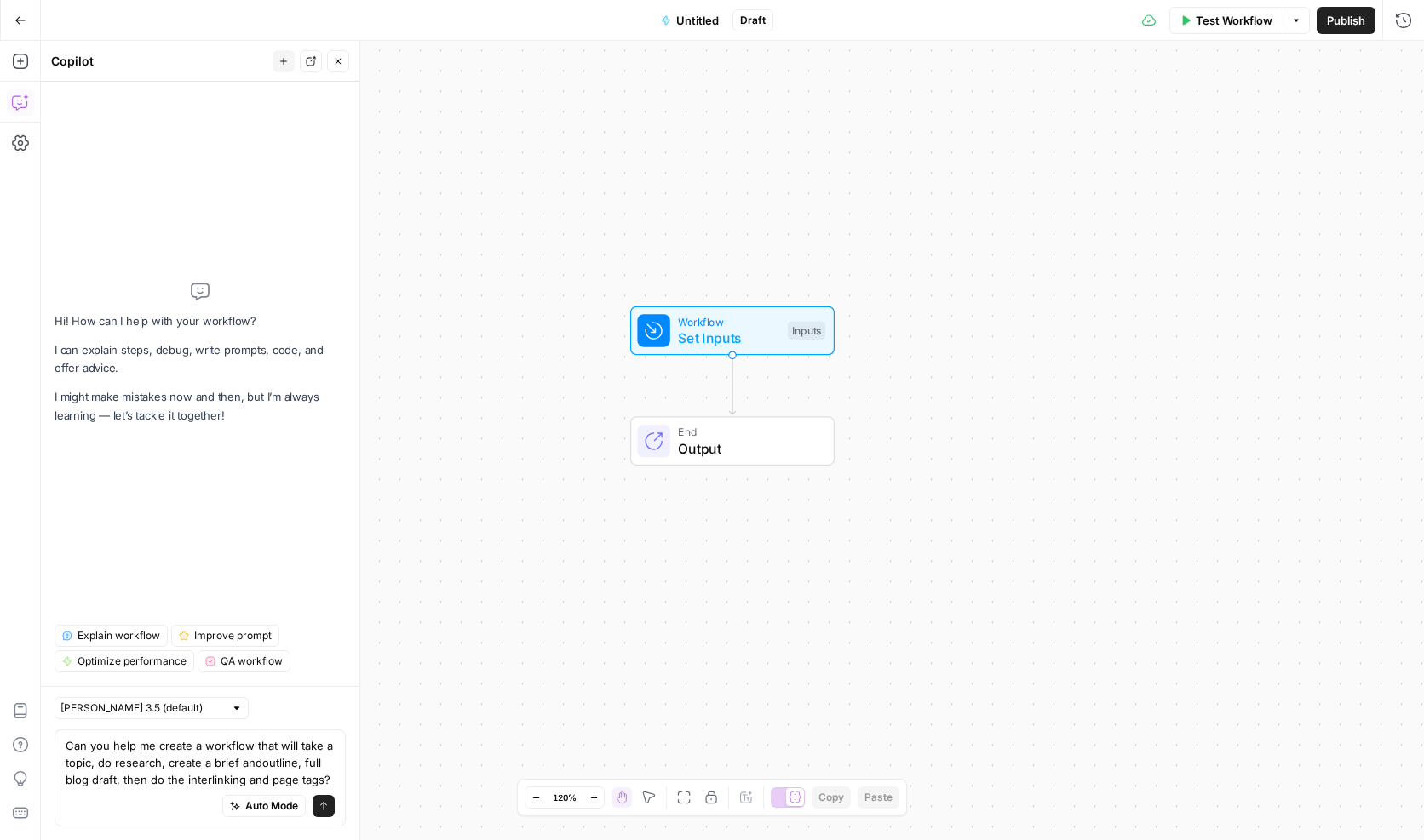
click at [260, 760] on textarea "Can you help me create a workflow that will take a topic, do research, create a…" at bounding box center [200, 763] width 269 height 51
type textarea "Can you help me create a workflow that will take a topic, do research, create a…"
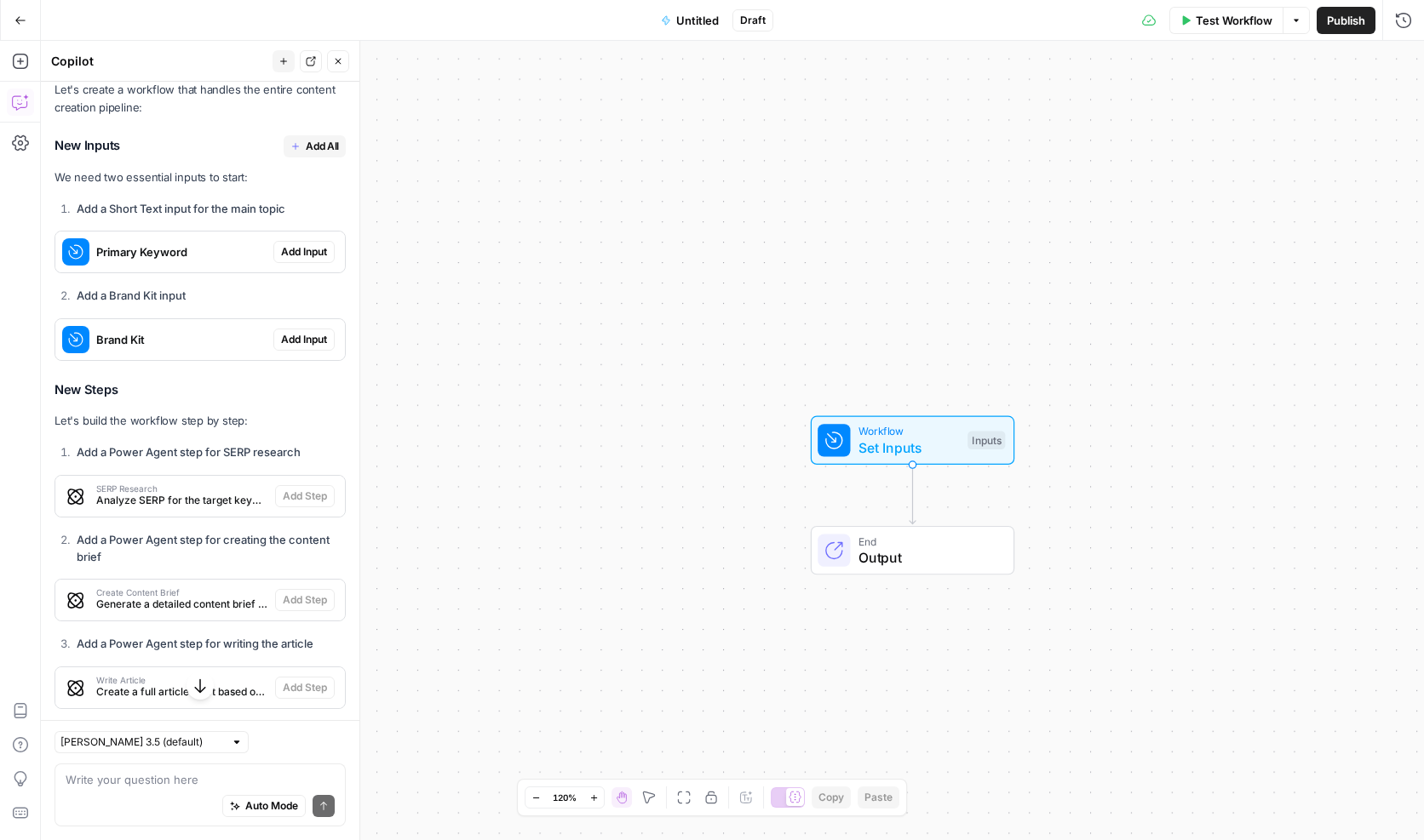
scroll to position [321, 0]
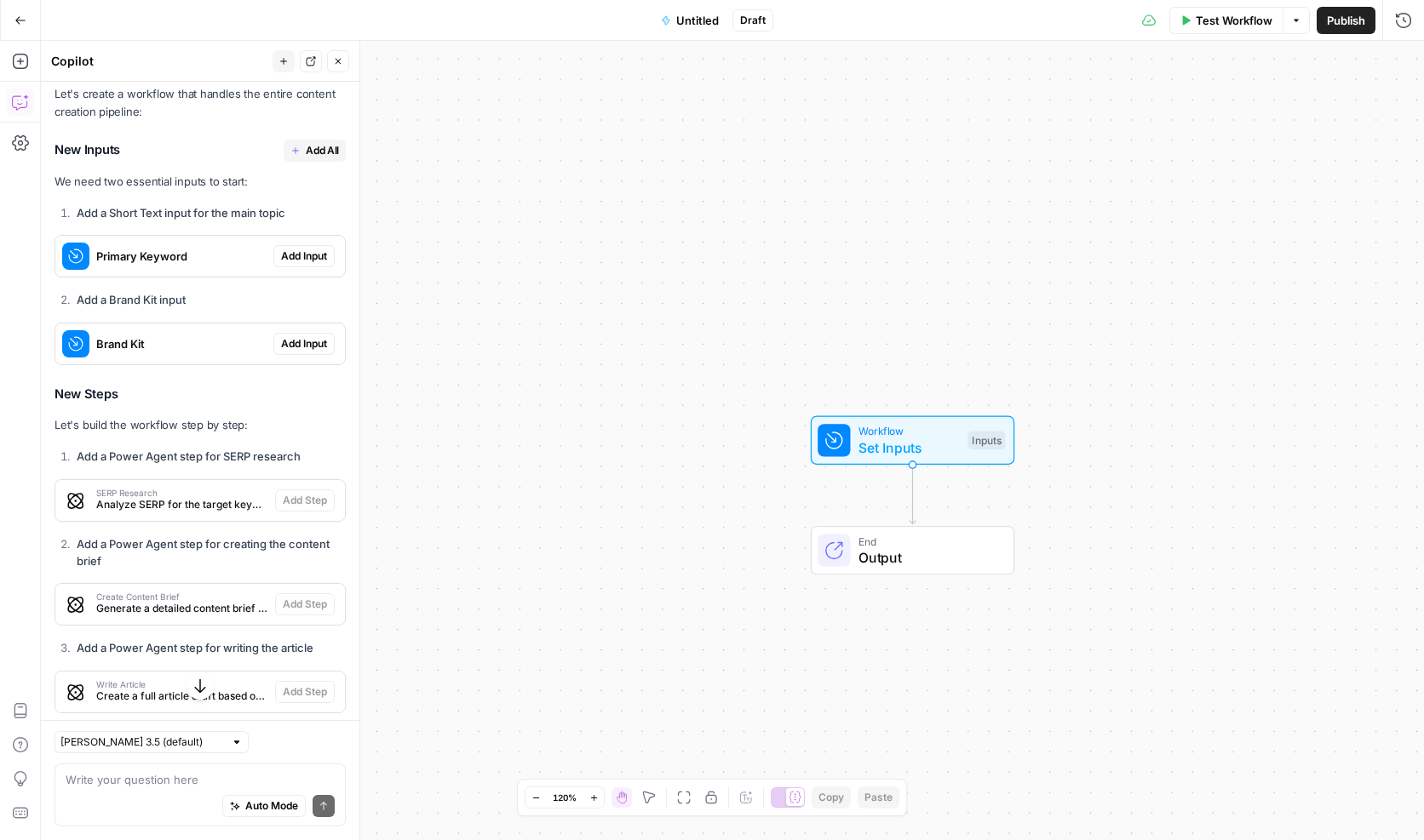
click at [309, 143] on span "Add All" at bounding box center [322, 150] width 33 height 15
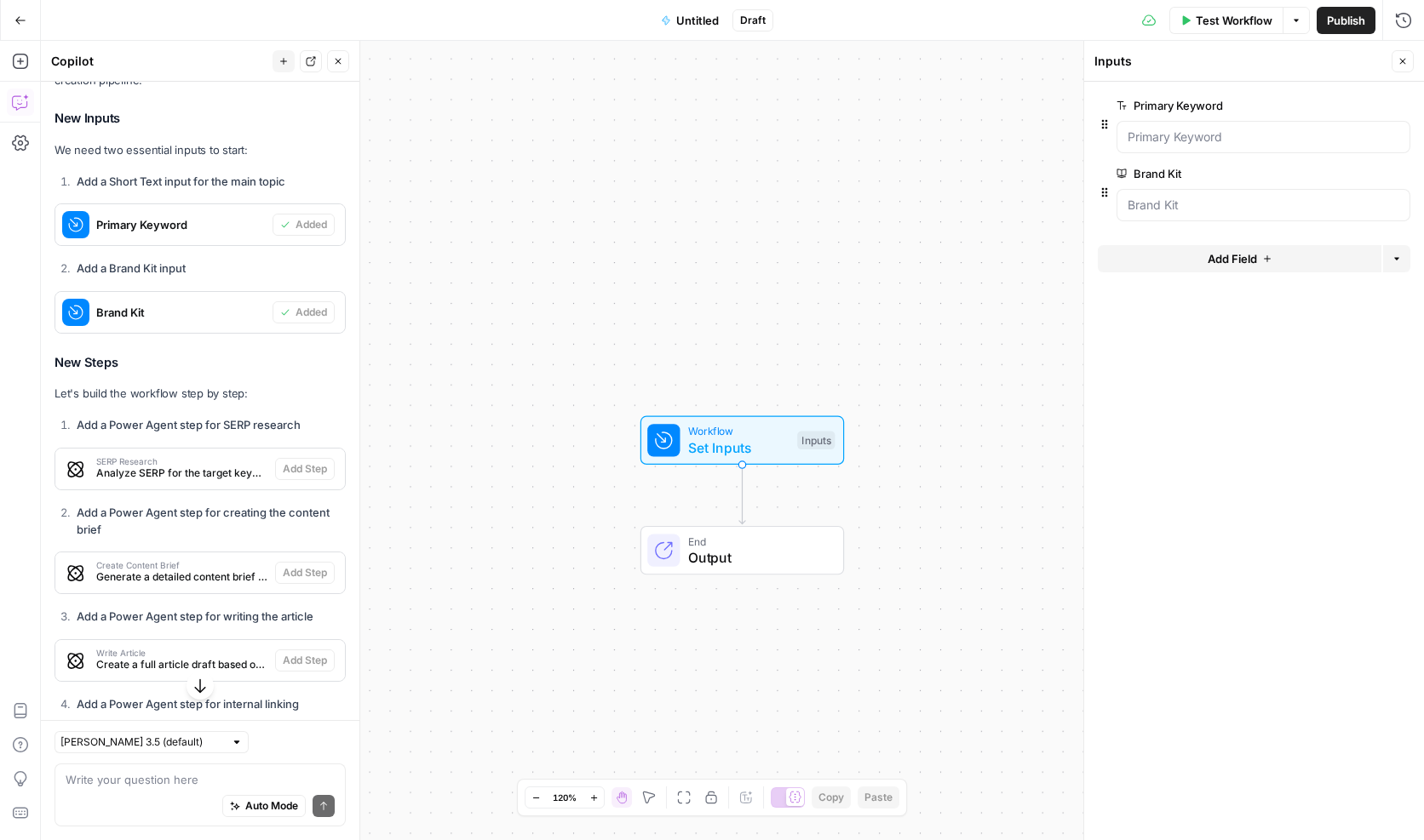
scroll to position [382, 0]
click at [580, 469] on div "Workflow Set Inputs Inputs End Output" at bounding box center [732, 440] width 1383 height 799
click at [20, 19] on icon "button" at bounding box center [20, 20] width 12 height 12
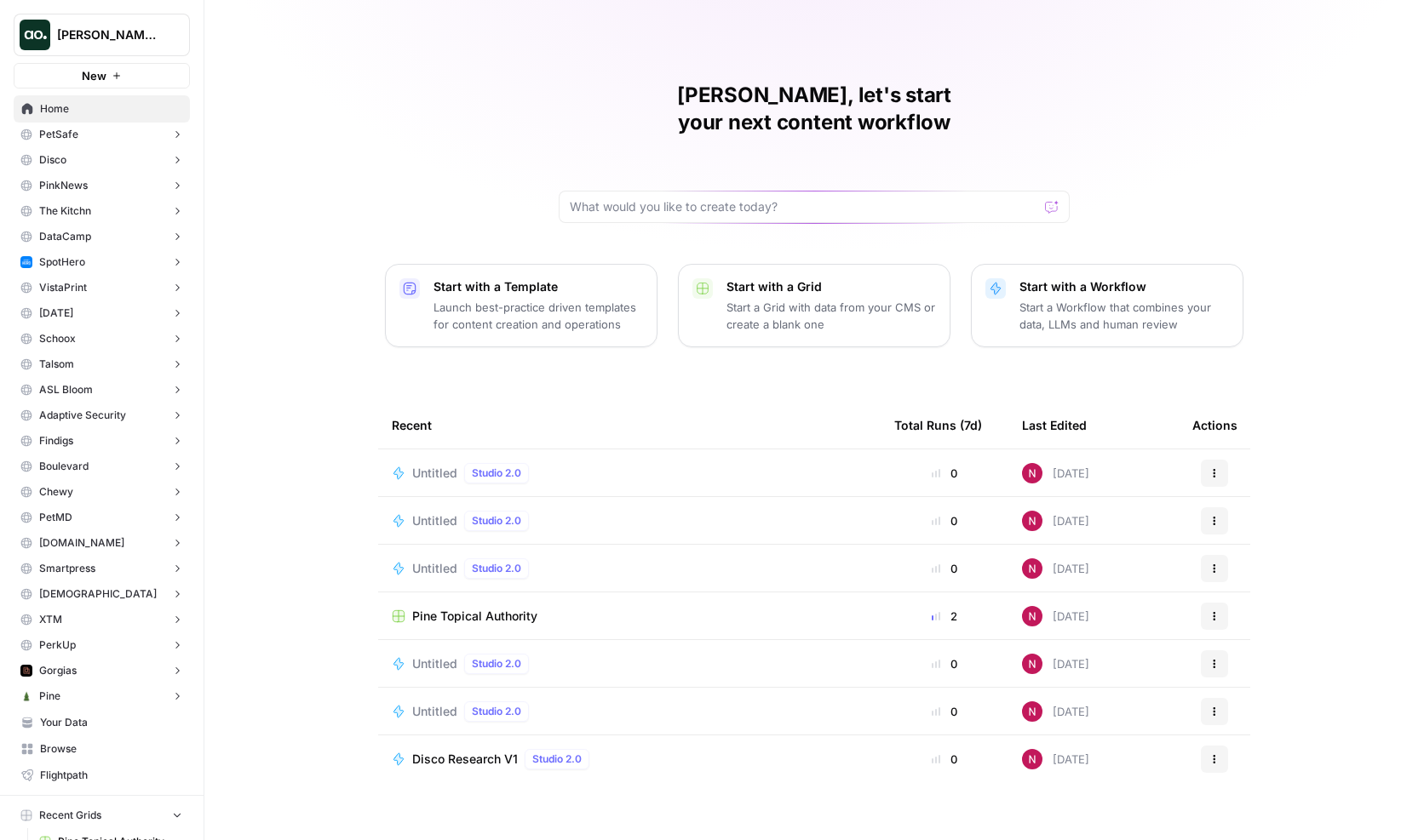
click at [690, 316] on button "Start with a Grid Start a Grid with data from your CMS or create a blank one" at bounding box center [814, 306] width 273 height 84
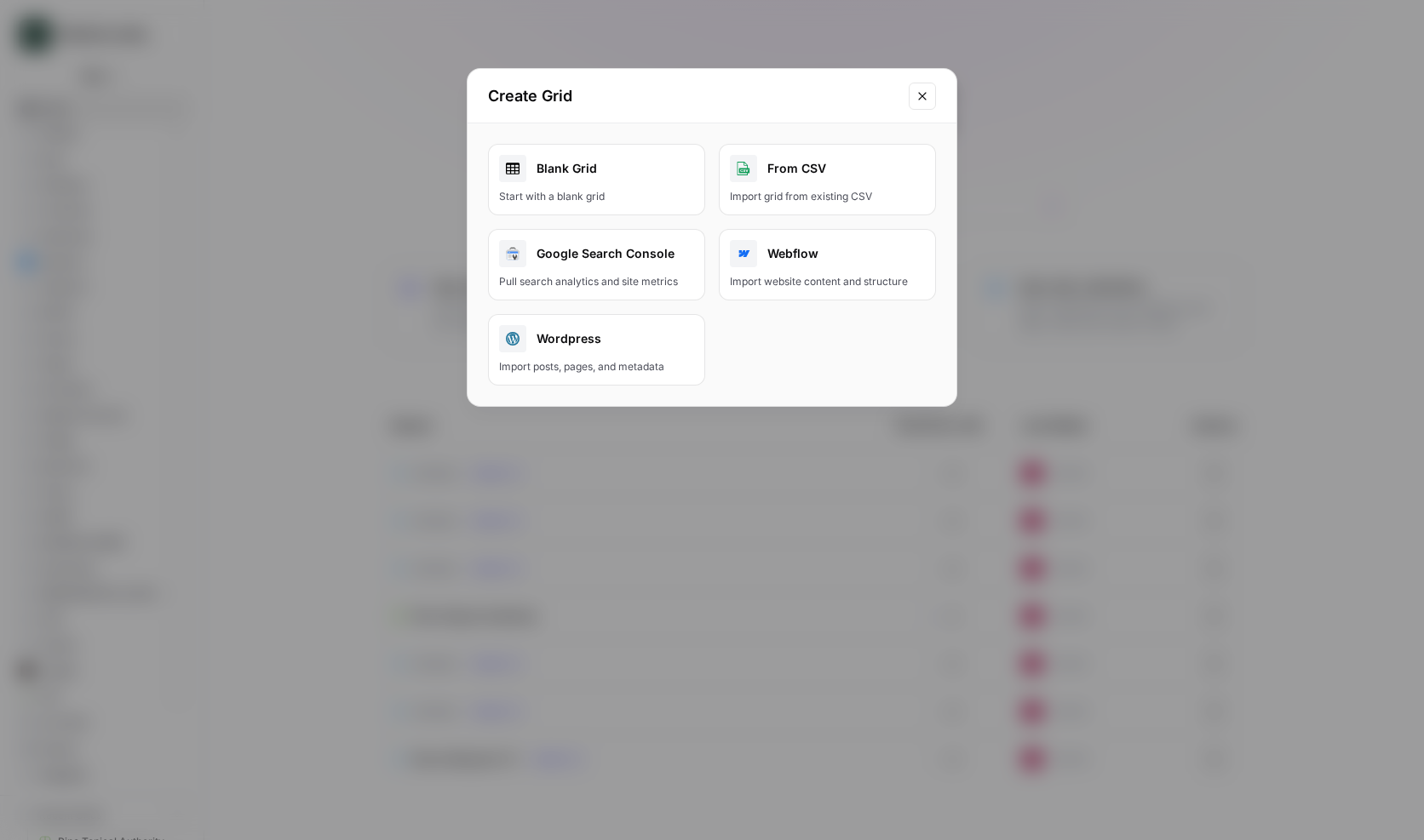
click at [922, 101] on icon "Close modal" at bounding box center [922, 96] width 13 height 13
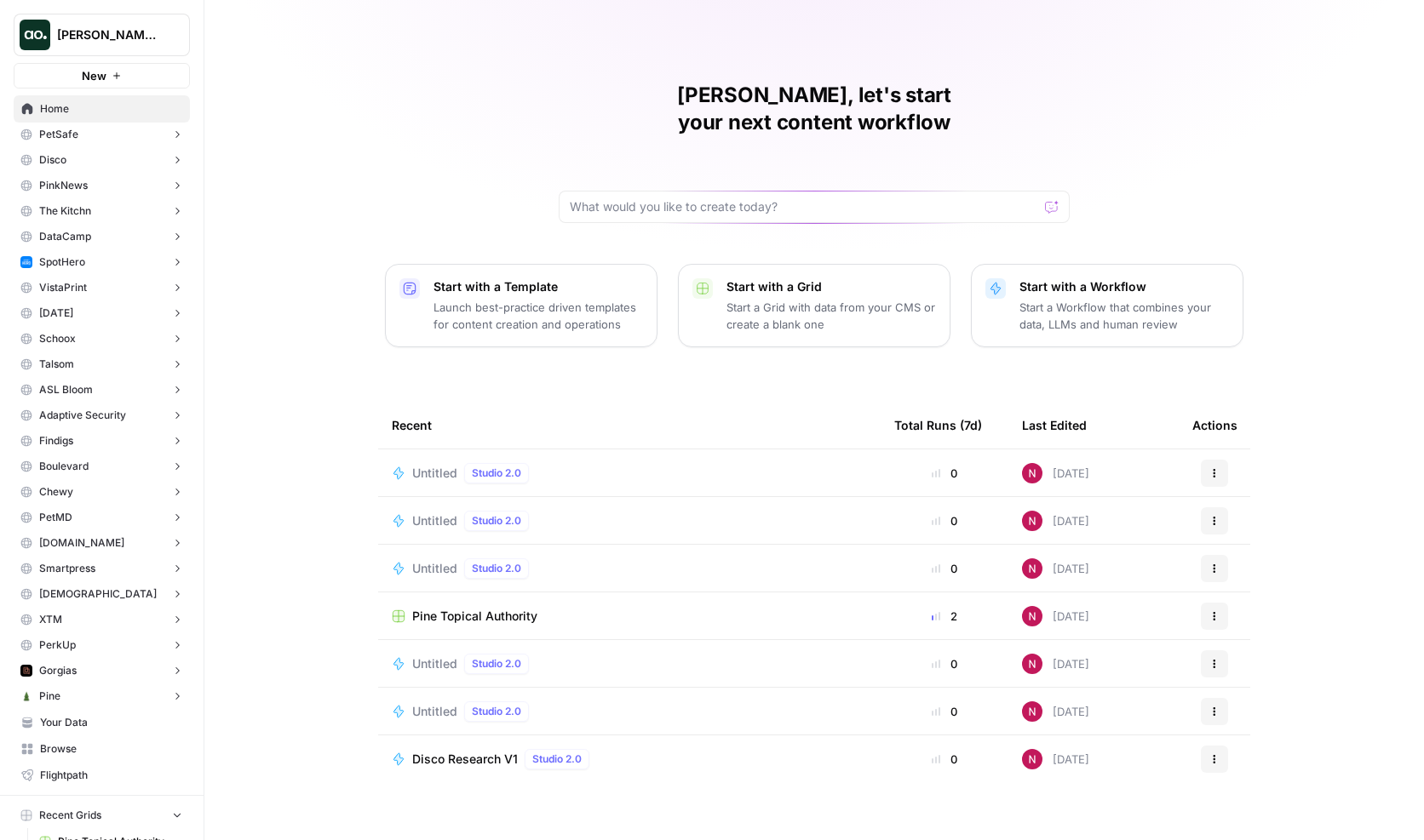
click at [1180, 75] on div "Nick, let's start your next content workflow Start with a Template Launch best-…" at bounding box center [814, 420] width 1220 height 840
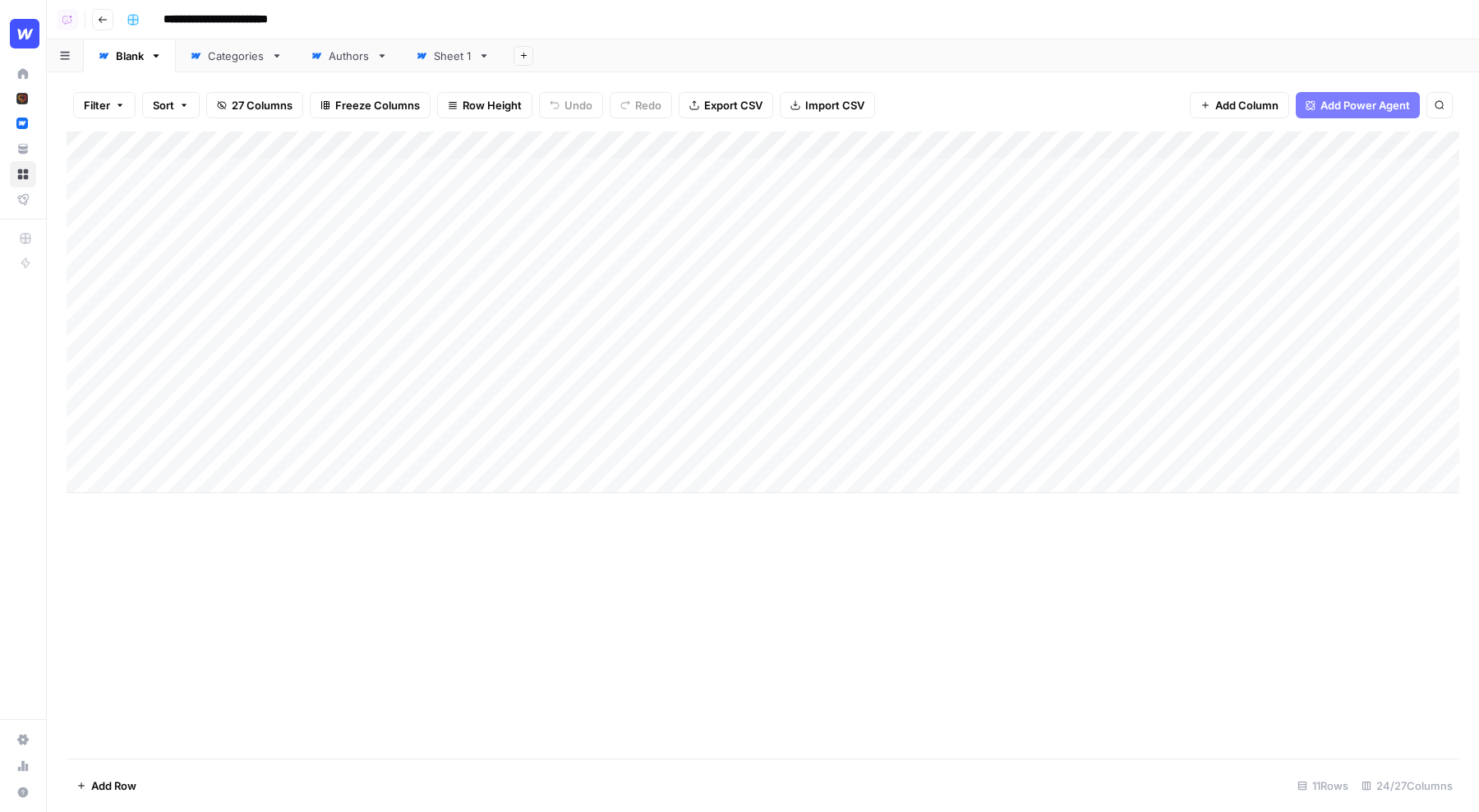
click at [621, 138] on div "Add Column" at bounding box center [763, 312] width 1393 height 362
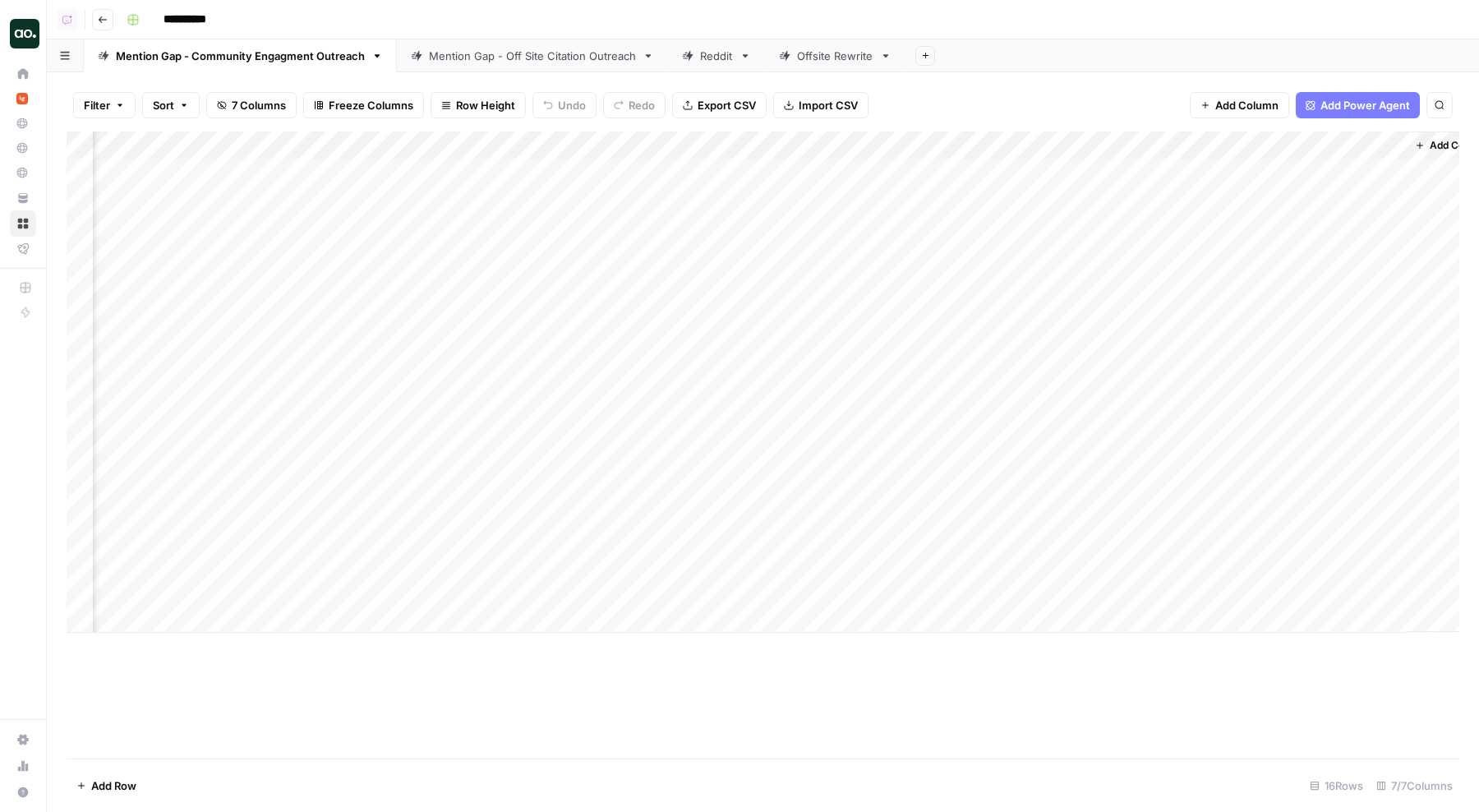
scroll to position [0, 995]
click at [962, 147] on div "Add Column" at bounding box center [763, 382] width 1393 height 501
click at [965, 79] on div "Filter Sort 7 Columns Freeze Columns Row Height Undo Redo Export CSV Import CSV…" at bounding box center [763, 105] width 1393 height 52
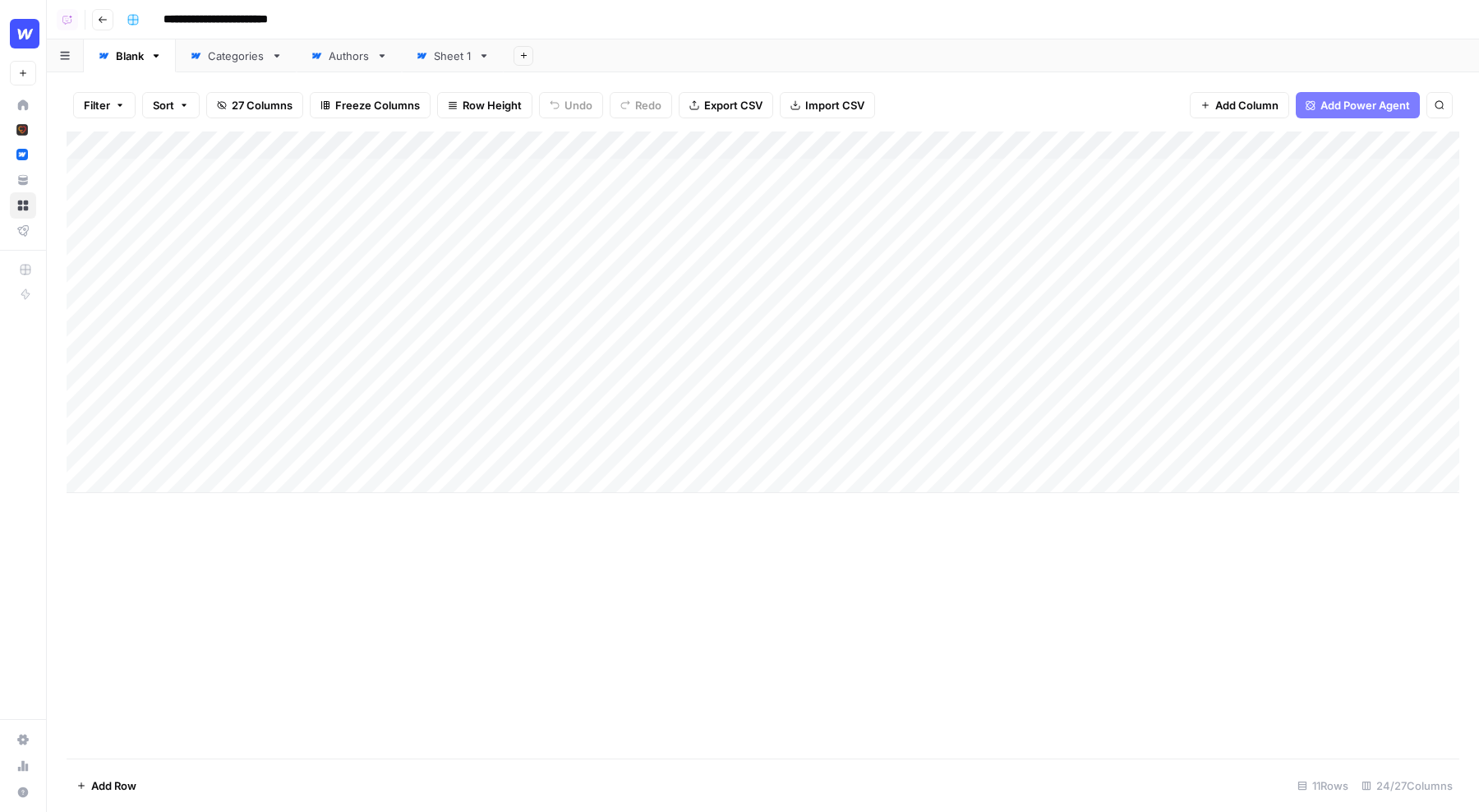
click at [610, 146] on div "Add Column" at bounding box center [763, 312] width 1393 height 362
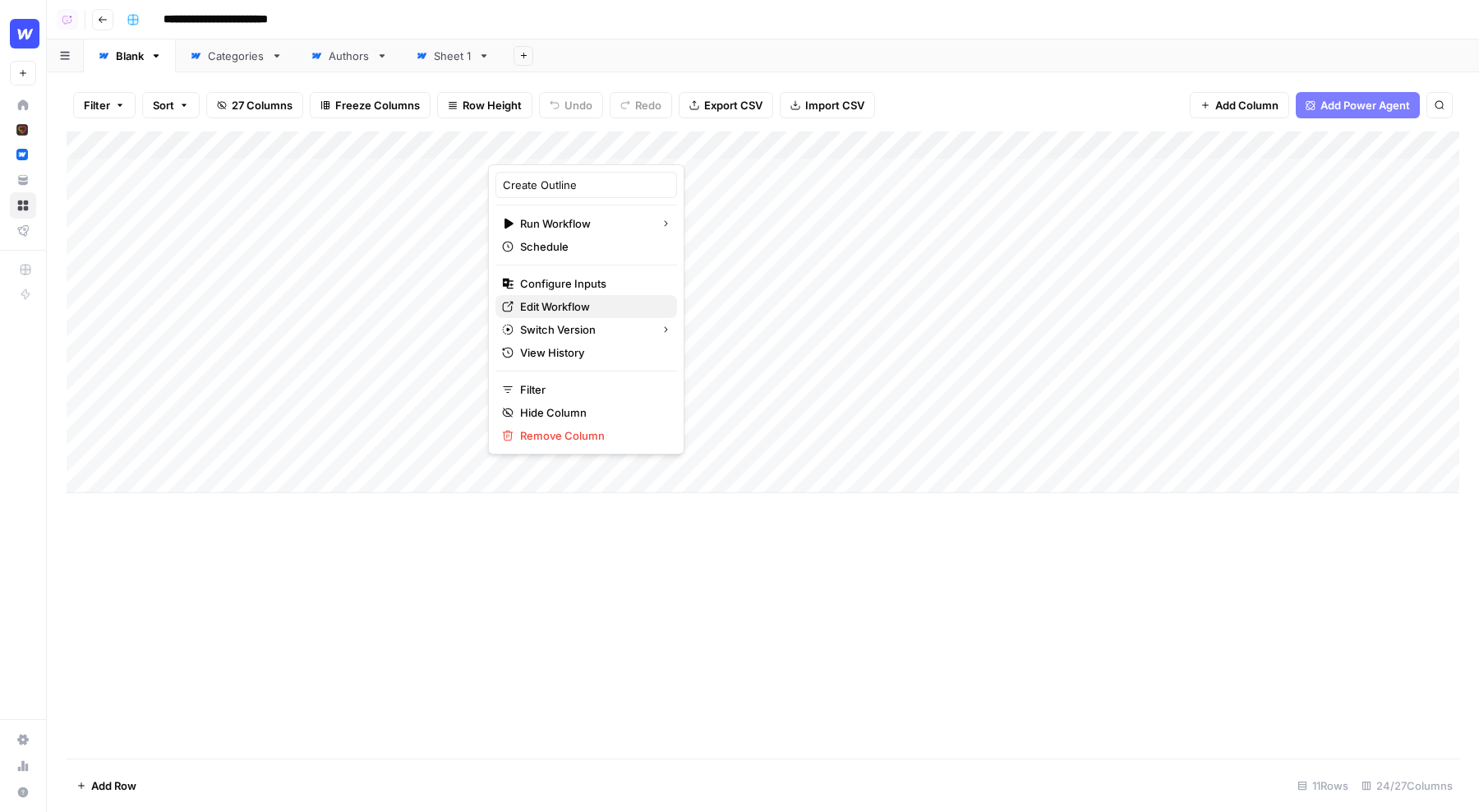
click at [584, 304] on span "Edit Workflow" at bounding box center [592, 306] width 144 height 17
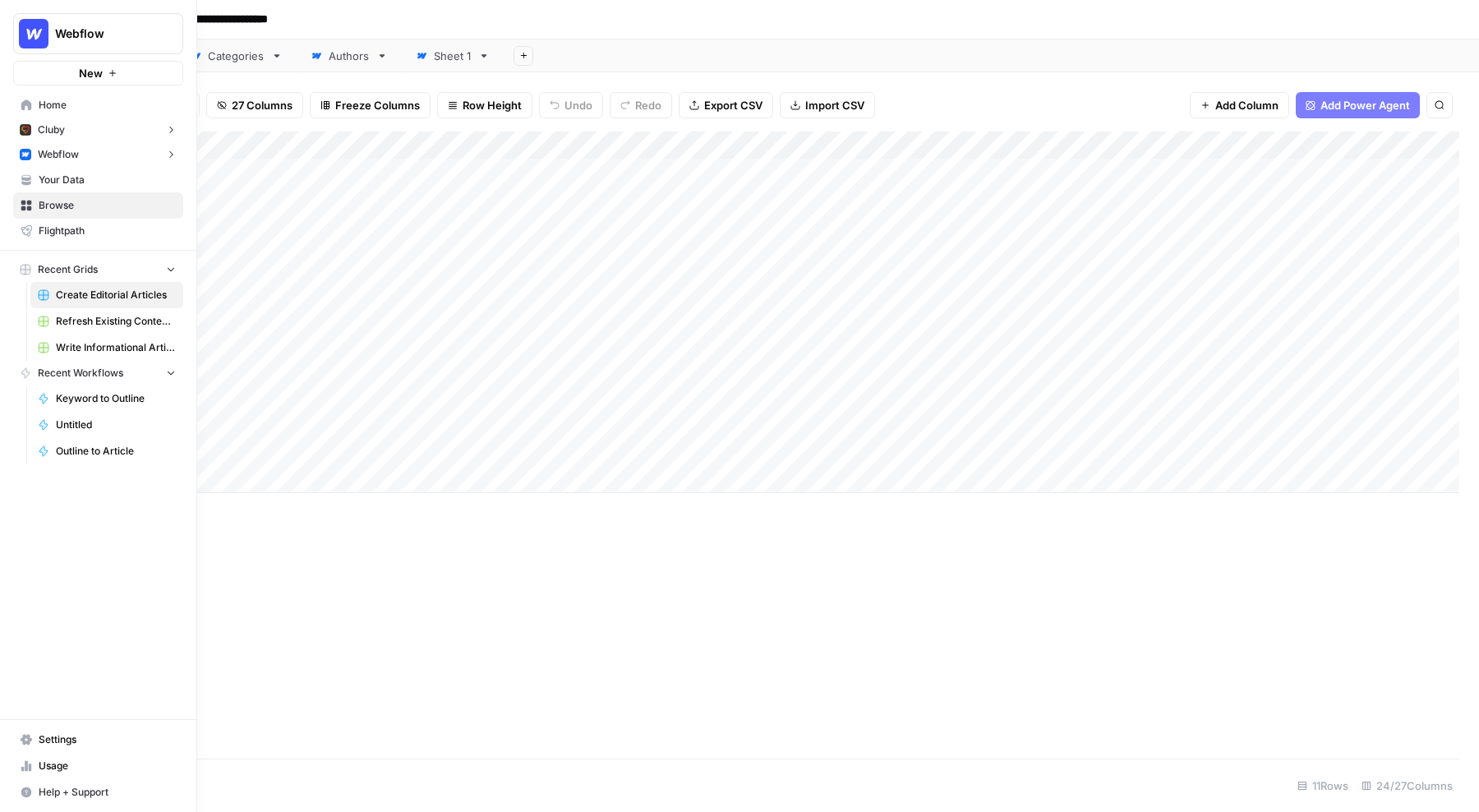
click at [51, 179] on span "Your Data" at bounding box center [107, 180] width 138 height 15
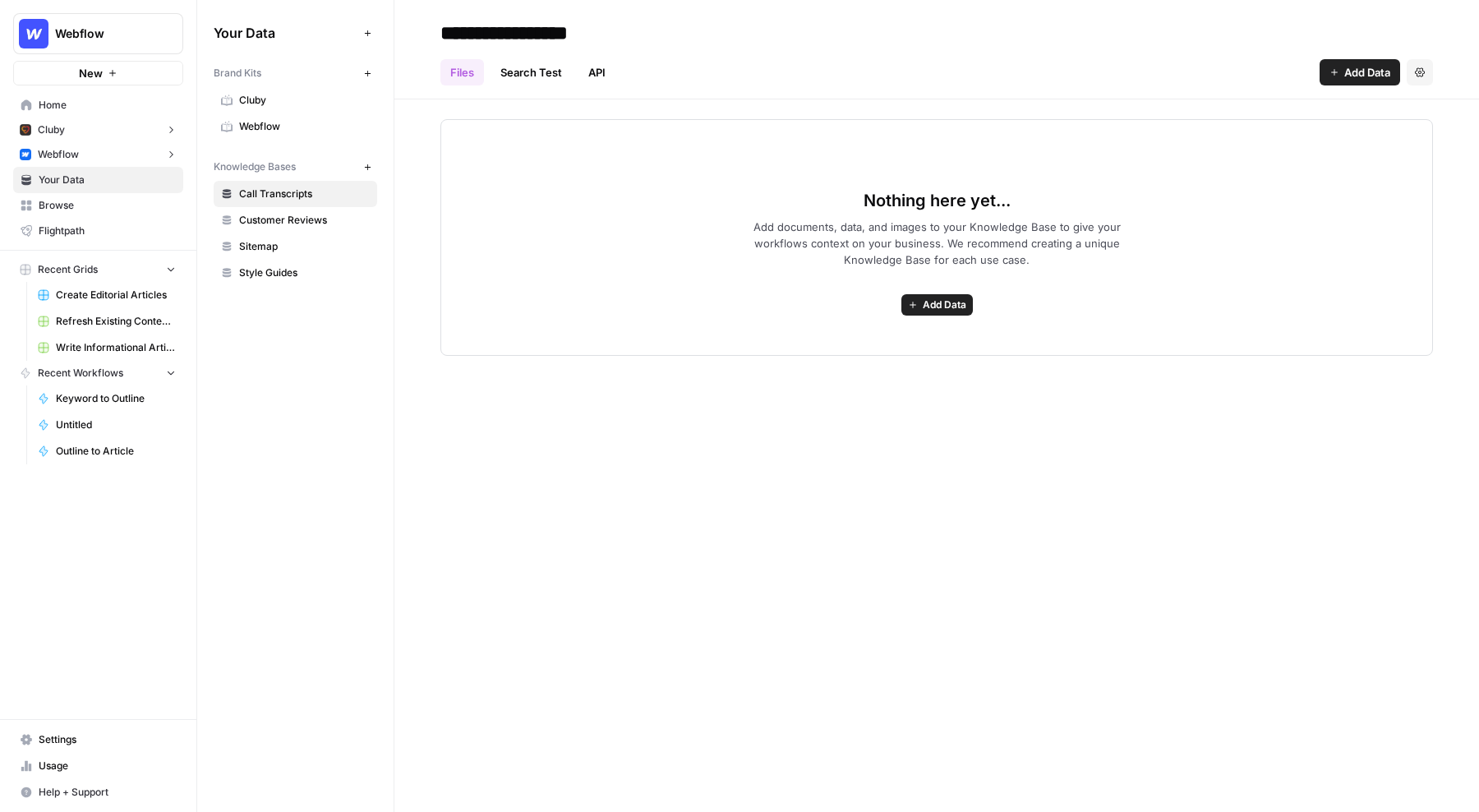
click at [275, 127] on span "Webflow" at bounding box center [305, 127] width 130 height 15
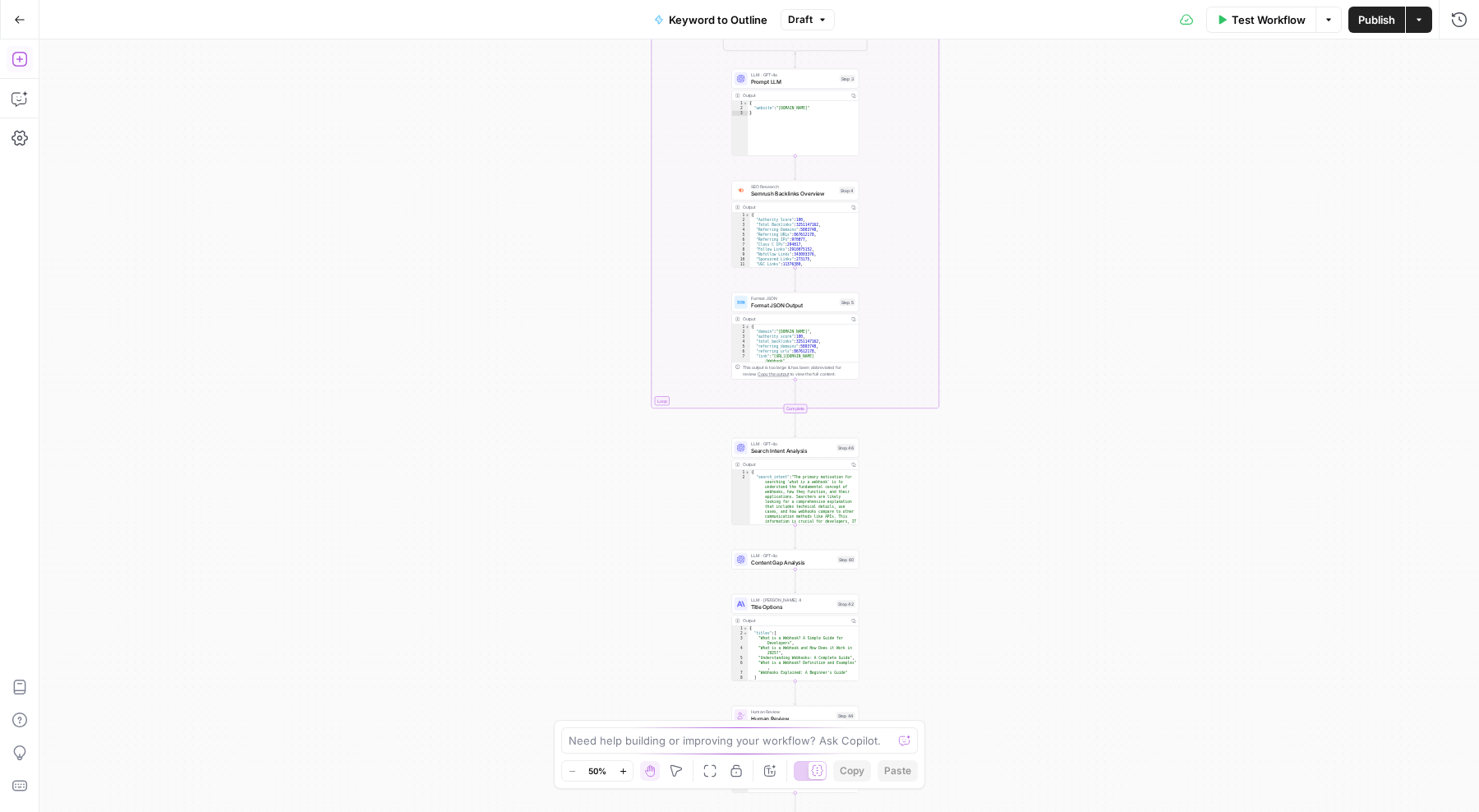
click at [12, 61] on icon "button" at bounding box center [20, 60] width 17 height 17
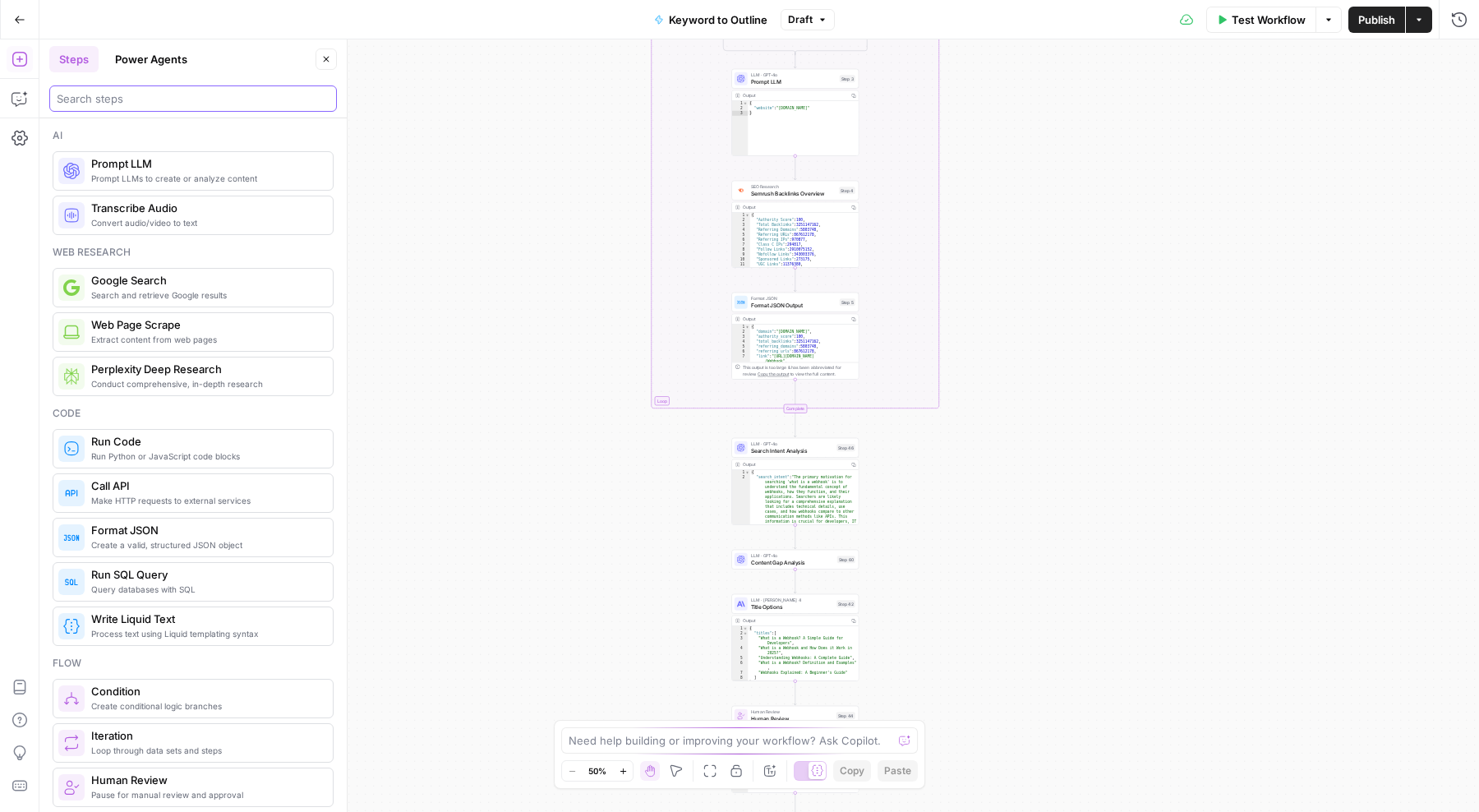
click at [117, 91] on input "search" at bounding box center [193, 99] width 272 height 17
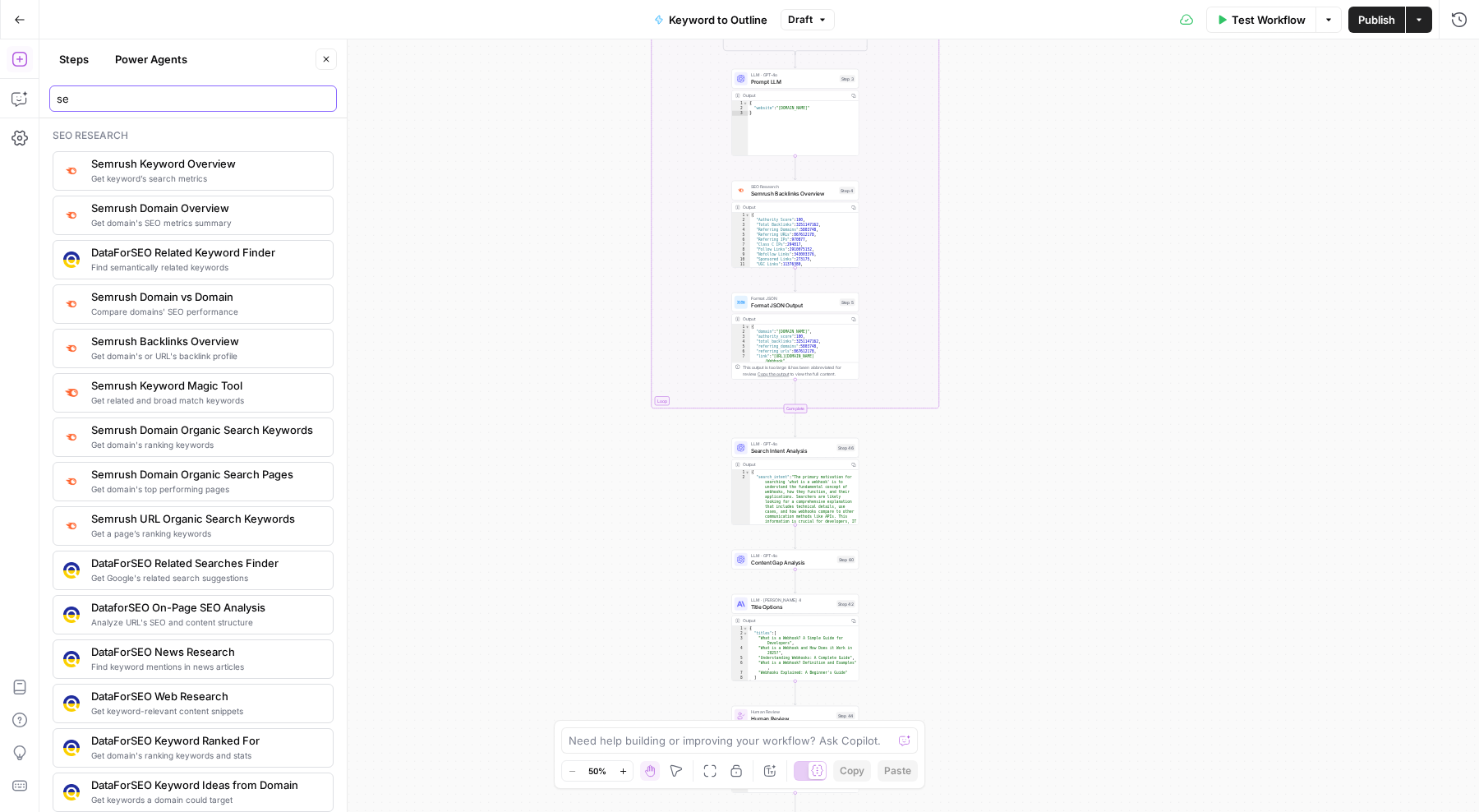
type input "s"
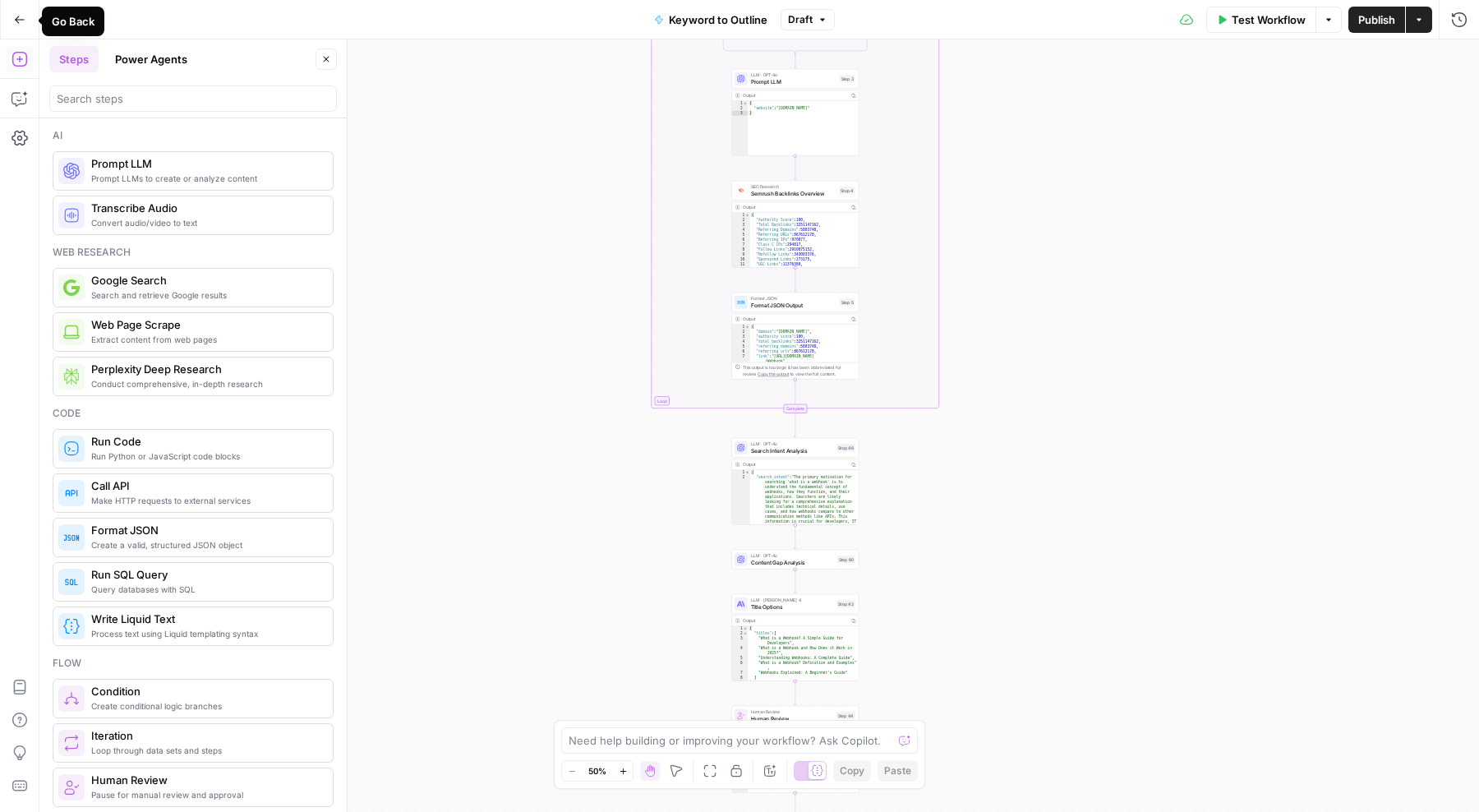
click at [19, 17] on icon "button" at bounding box center [19, 19] width 12 height 12
